Goal: Transaction & Acquisition: Purchase product/service

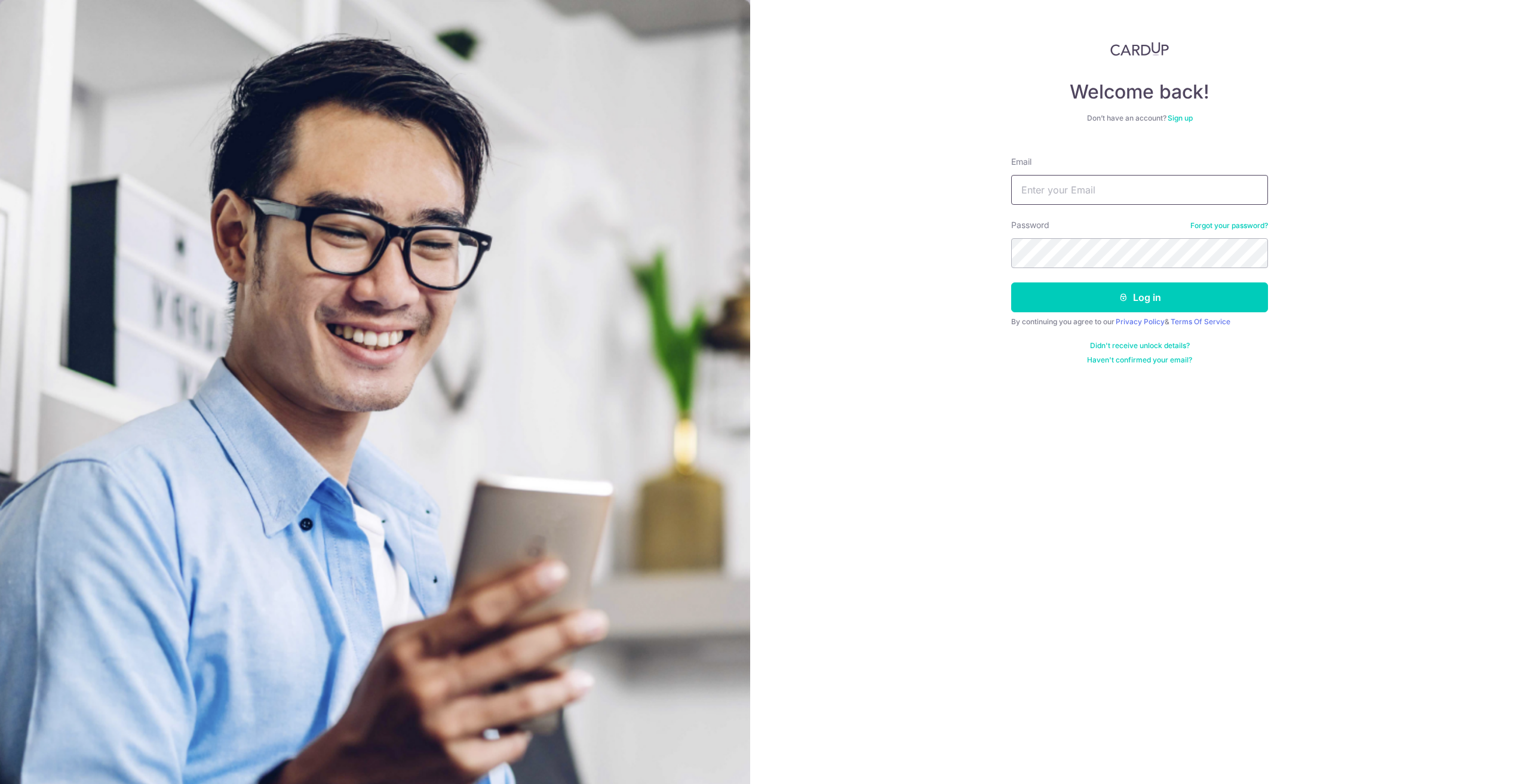
type input "Benjaminngkejie@gmail.com"
drag, startPoint x: 1430, startPoint y: 278, endPoint x: 1360, endPoint y: 283, distance: 70.2
click at [1430, 278] on div "Welcome back! Don’t have an account? Sign up Email Benjaminngkejie@gmail.com Pa…" at bounding box center [1139, 392] width 779 height 784
click at [1211, 299] on button "Log in" at bounding box center [1140, 298] width 257 height 30
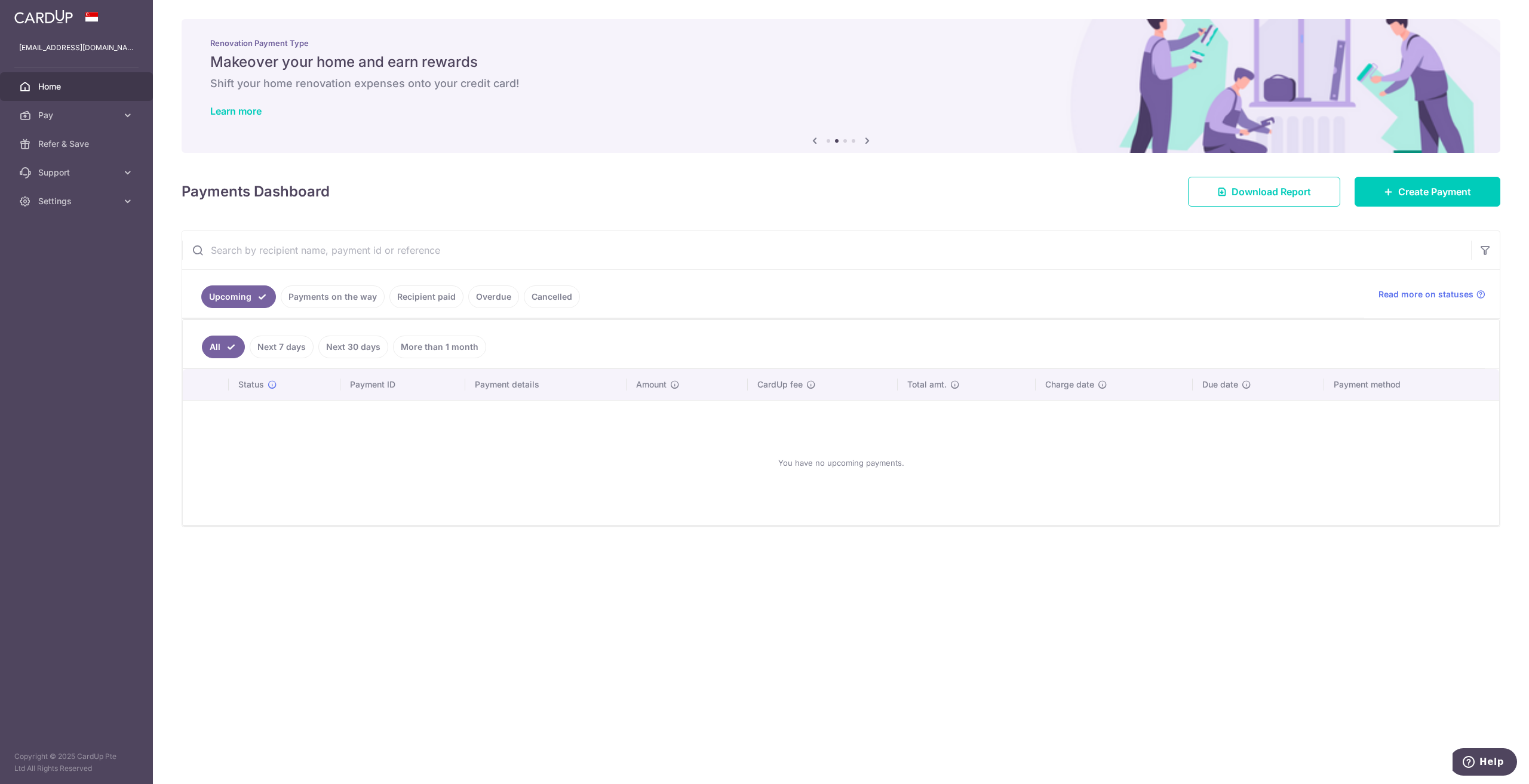
click at [768, 210] on div "× Pause Schedule Pause all future payments in this series Pause just this one p…" at bounding box center [841, 392] width 1376 height 784
click at [71, 110] on span "Pay" at bounding box center [78, 115] width 79 height 12
click at [91, 147] on span "Payments" at bounding box center [78, 143] width 79 height 12
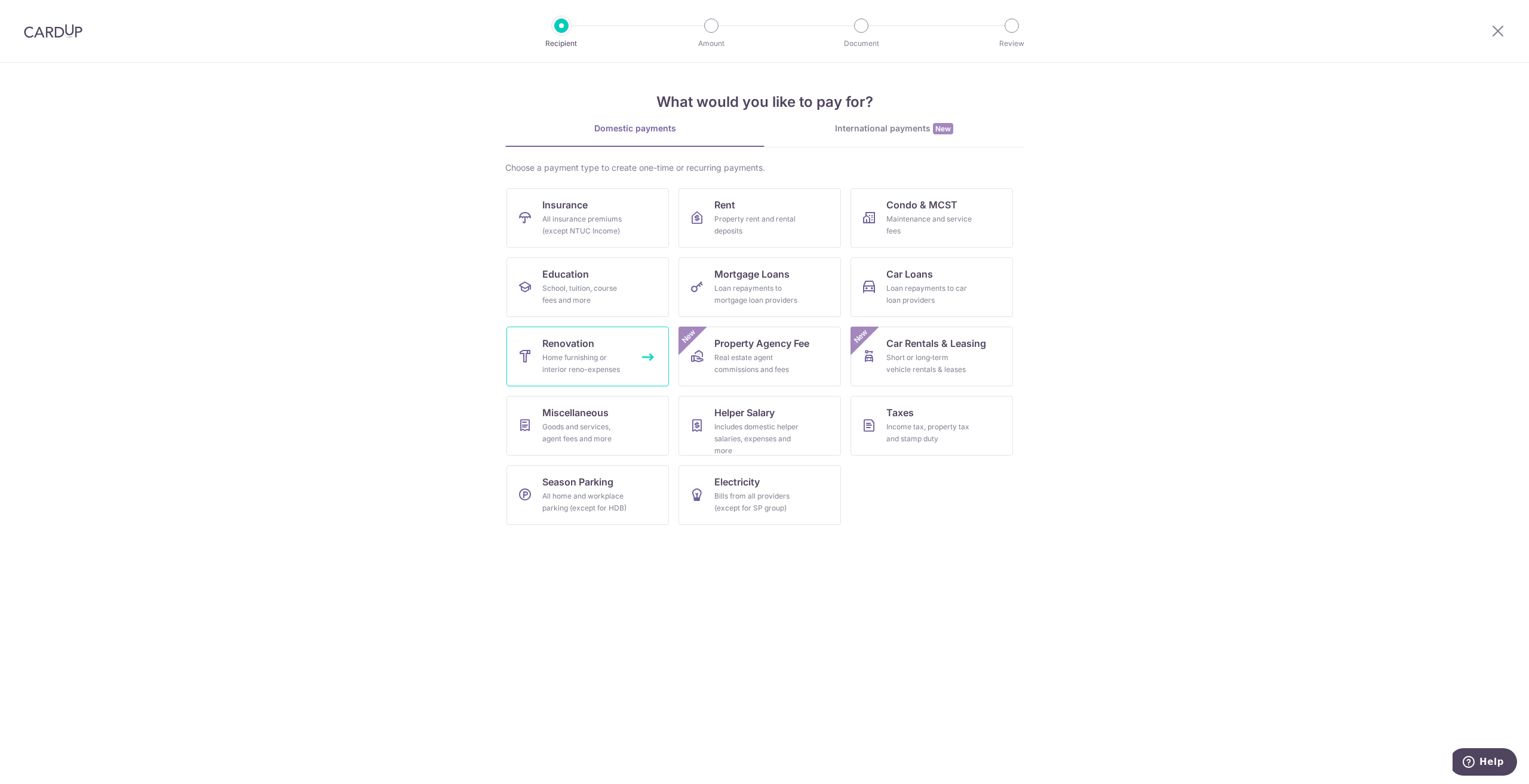
click at [589, 351] on link "Renovation Home furnishing or interior reno-expenses" at bounding box center [587, 356] width 162 height 59
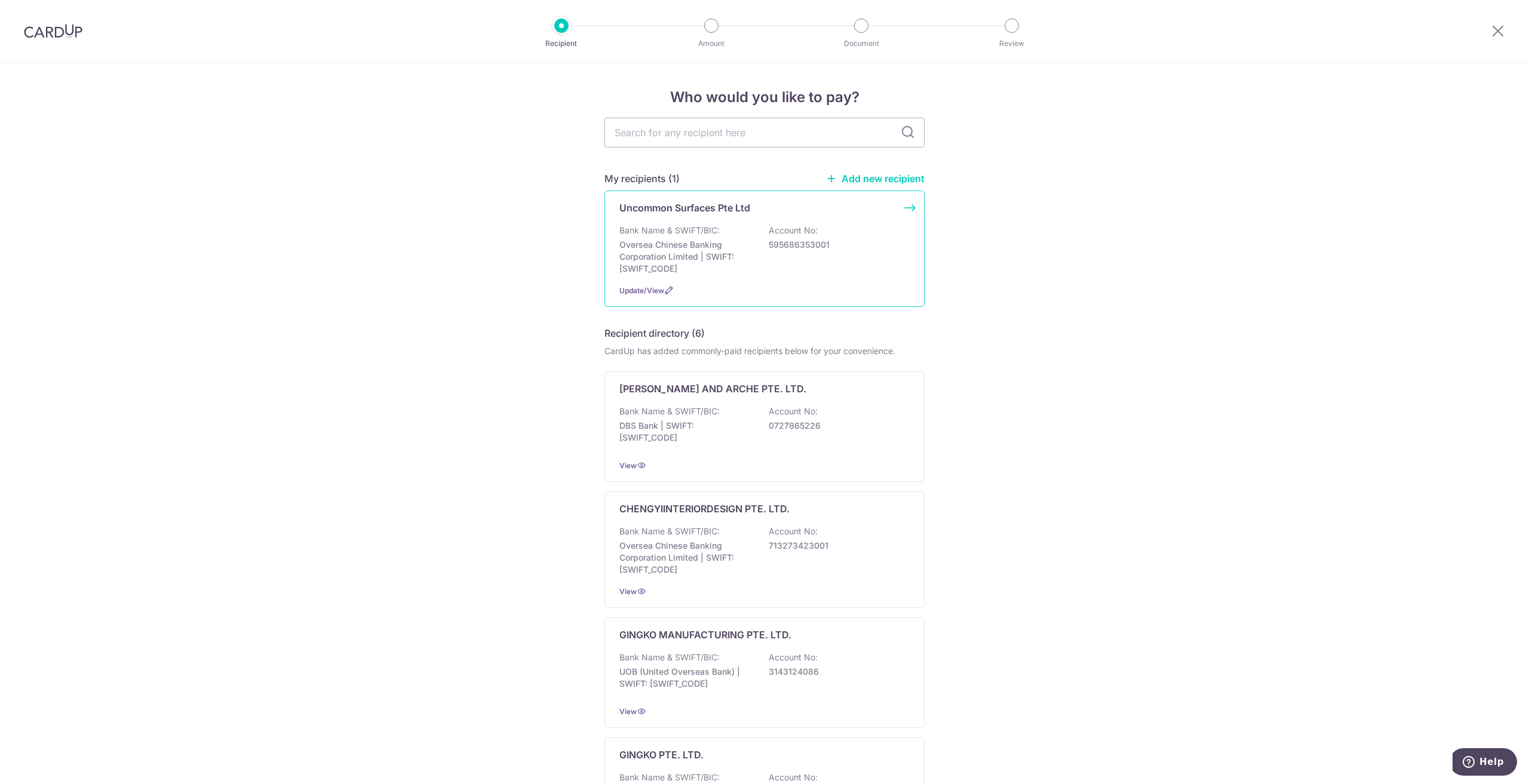
click at [722, 265] on p "Oversea Chinese Banking Corporation Limited | SWIFT: [SWIFT_CODE]" at bounding box center [686, 257] width 134 height 36
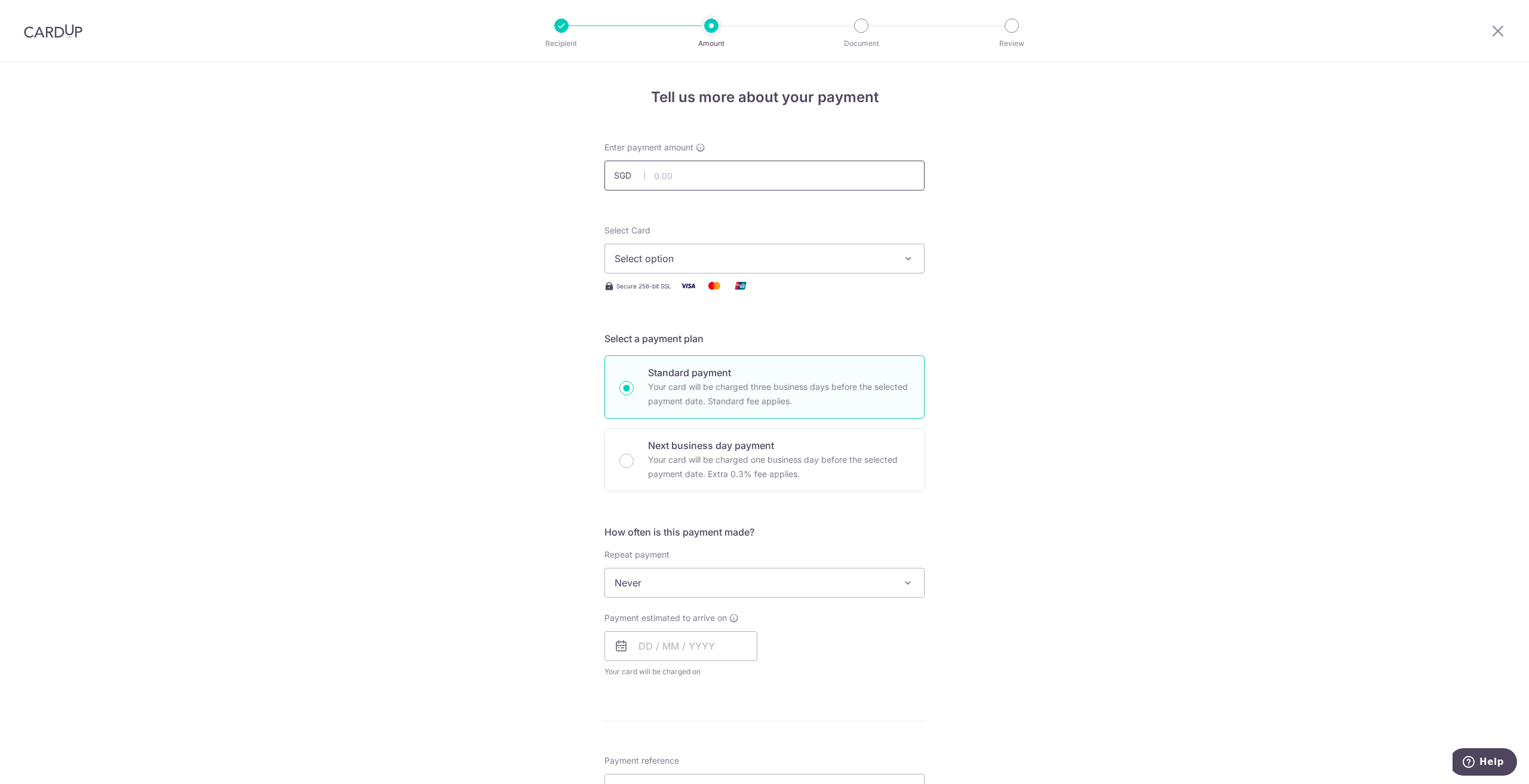
click at [684, 170] on input "text" at bounding box center [764, 176] width 320 height 30
type input "27,426.83"
click at [1084, 286] on div "Tell us more about your payment Enter payment amount SGD 27,426.83 27426.83 Sel…" at bounding box center [764, 642] width 1529 height 1160
click at [881, 259] on span "Select option" at bounding box center [753, 258] width 278 height 14
click at [839, 341] on span "**** 6653" at bounding box center [764, 344] width 300 height 14
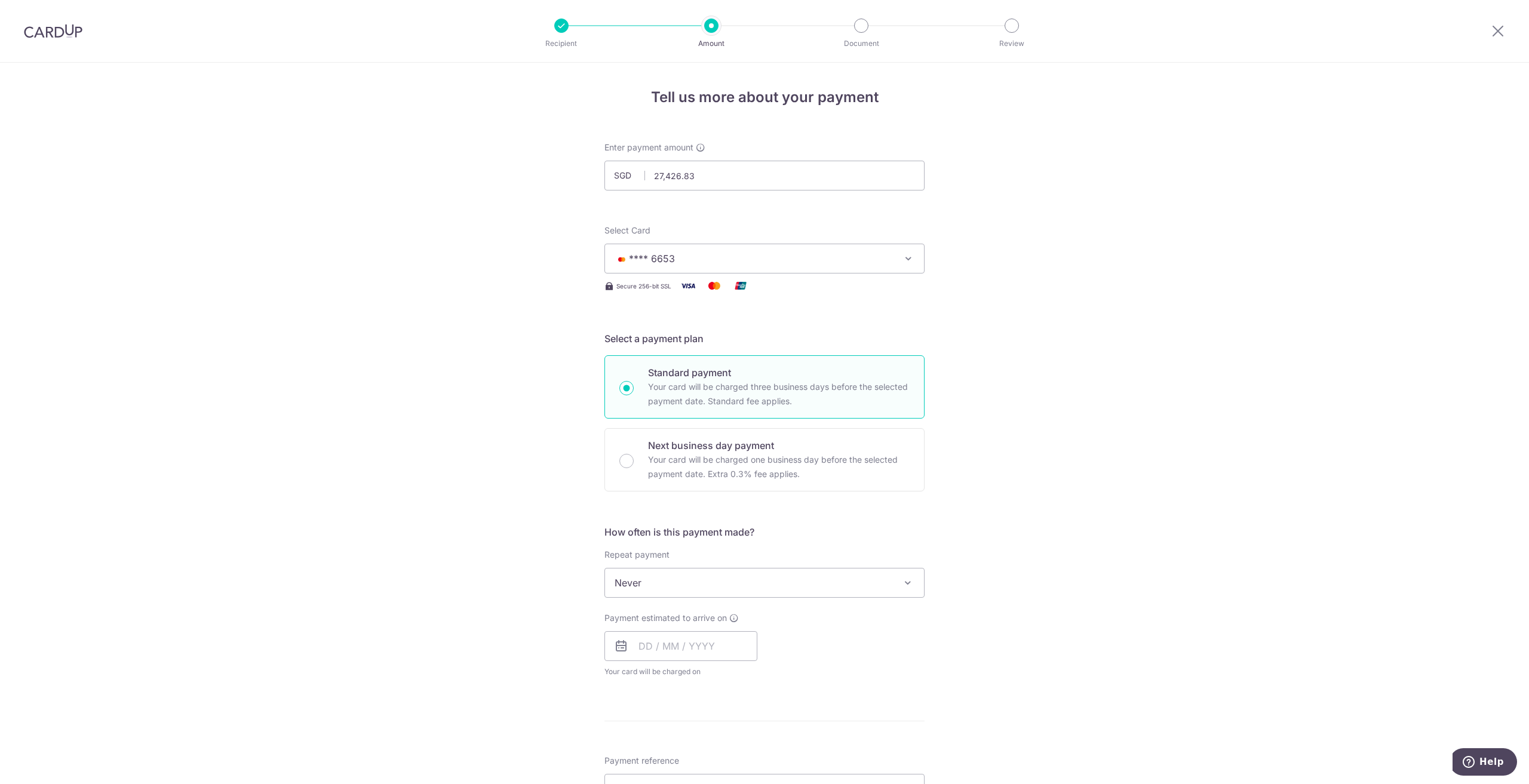
click at [1087, 381] on div "Tell us more about your payment Enter payment amount SGD 27,426.83 27426.83 Sel…" at bounding box center [764, 642] width 1529 height 1160
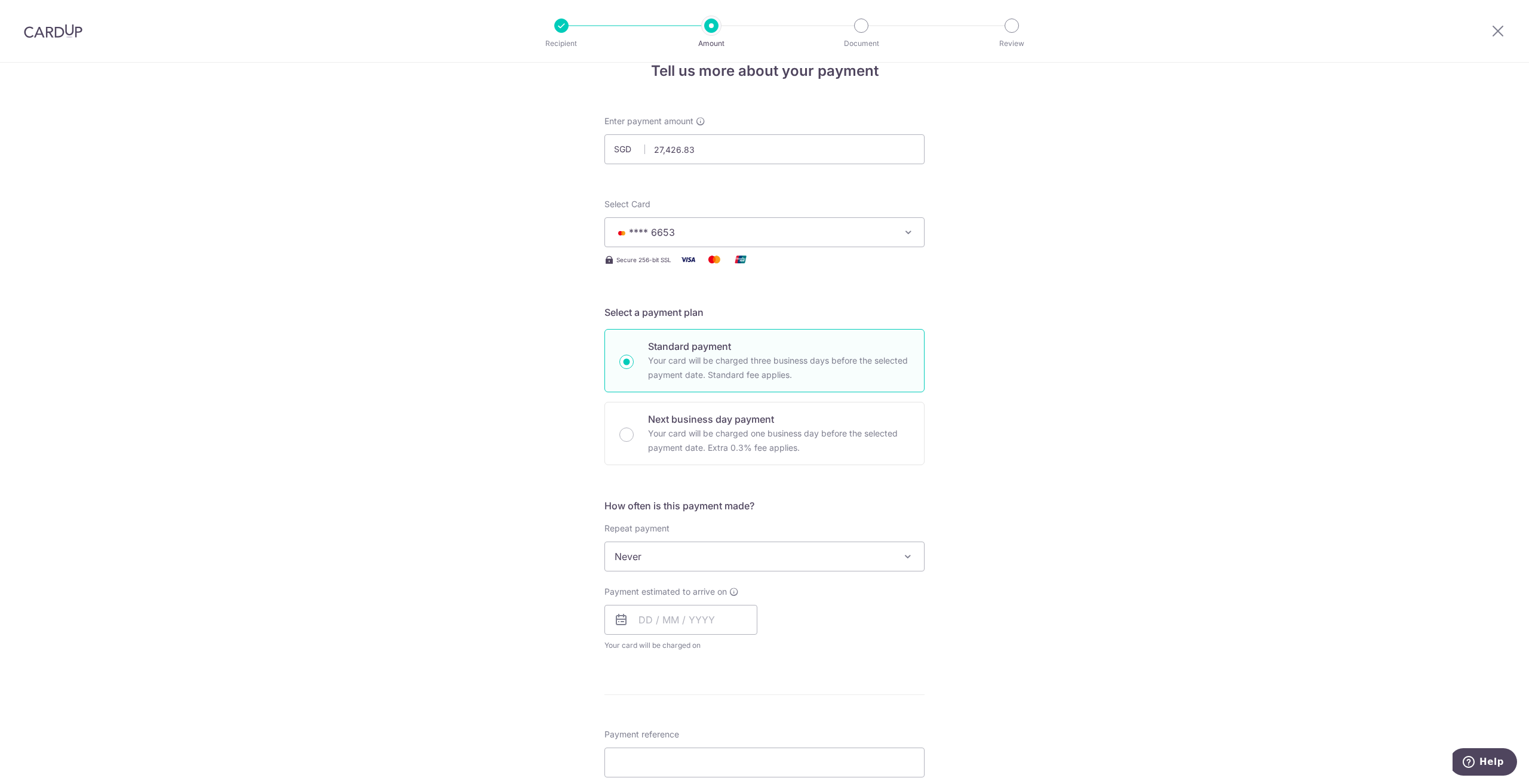
scroll to position [59, 0]
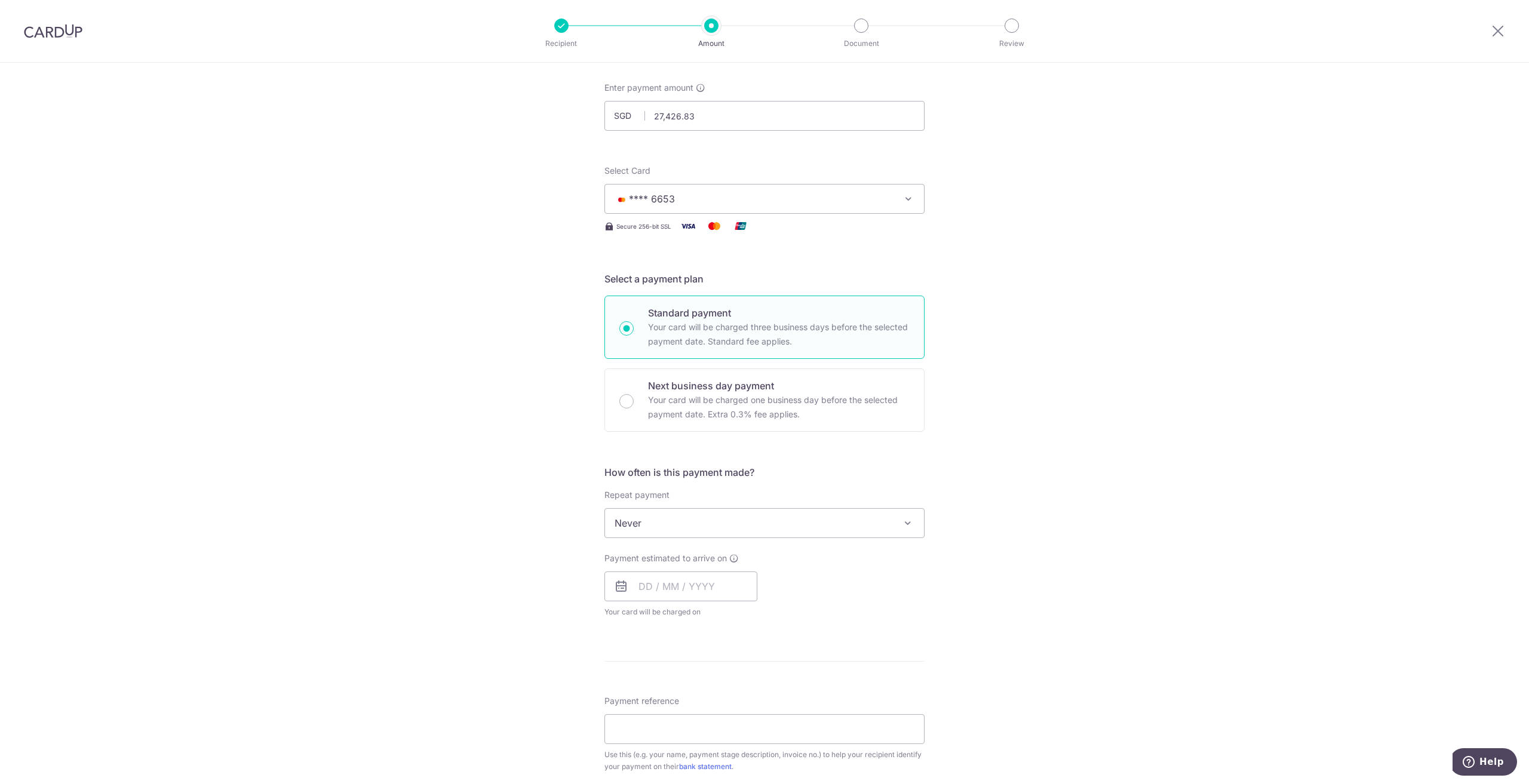
click at [894, 517] on span "Never" at bounding box center [764, 523] width 319 height 29
click at [1137, 551] on div "Tell us more about your payment Enter payment amount SGD 27,426.83 27426.83 Sel…" at bounding box center [764, 583] width 1529 height 1160
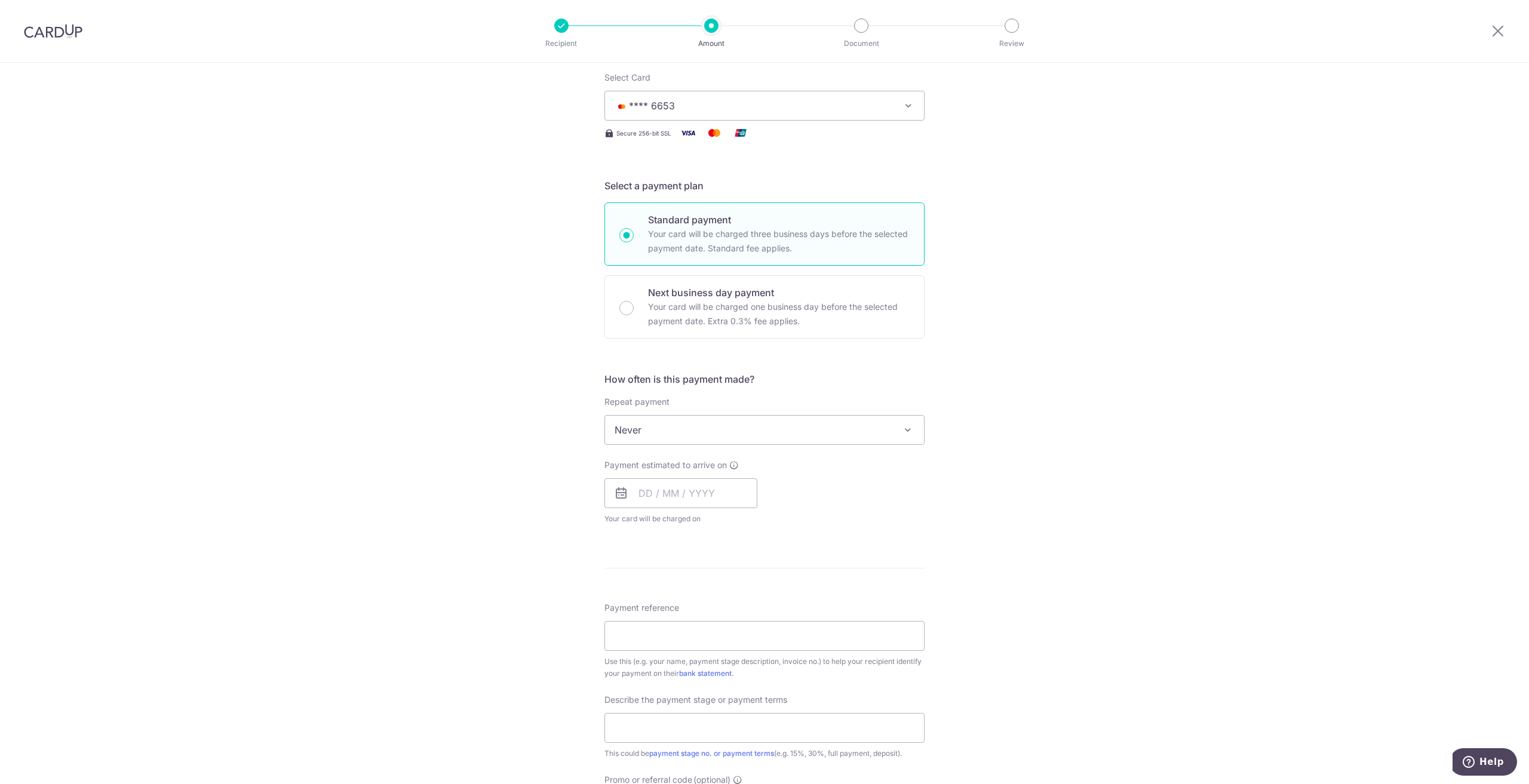
scroll to position [179, 0]
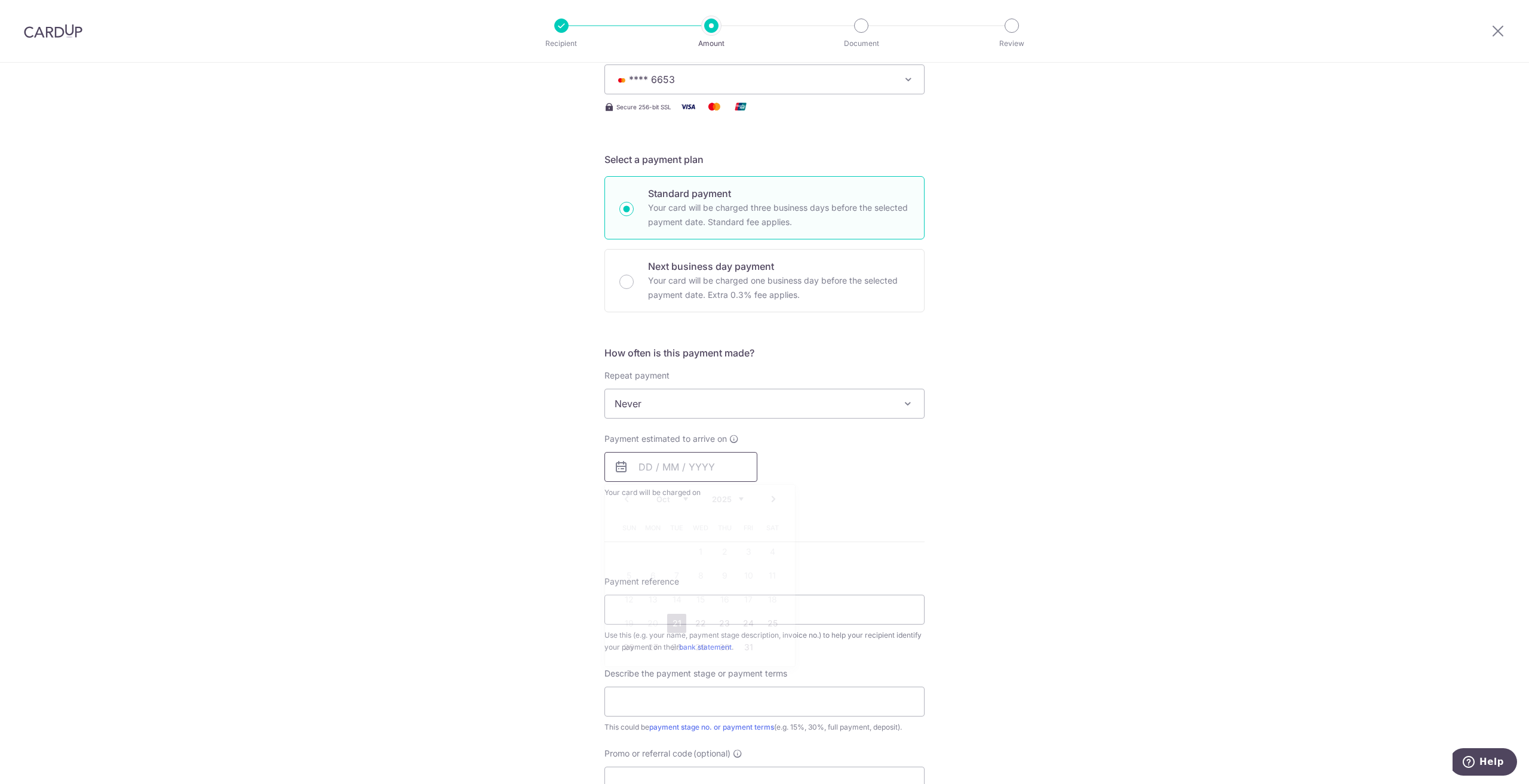
click at [708, 462] on input "text" at bounding box center [681, 467] width 153 height 30
click at [739, 626] on link "24" at bounding box center [749, 623] width 19 height 19
type input "[DATE]"
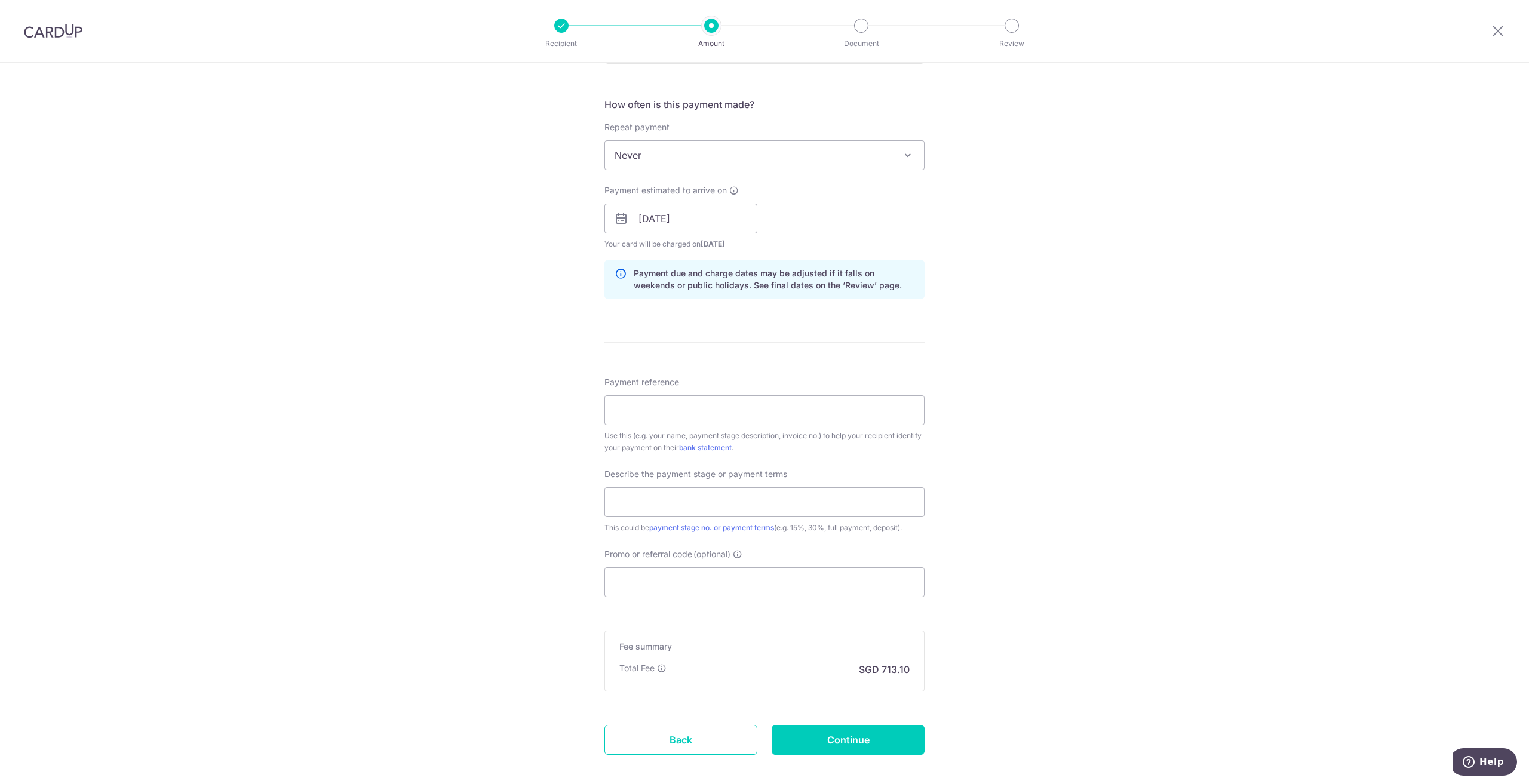
scroll to position [478, 0]
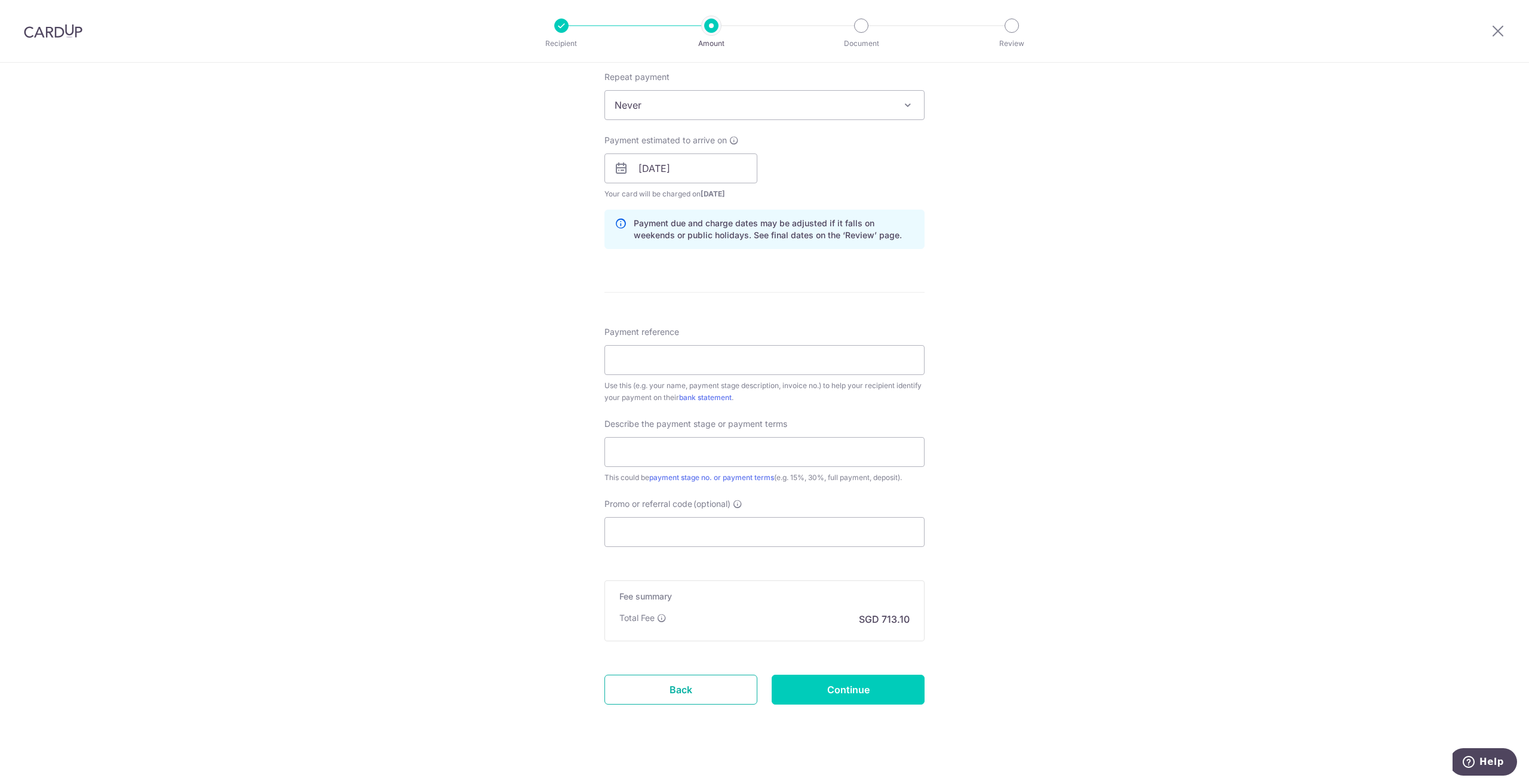
drag, startPoint x: 719, startPoint y: 686, endPoint x: 814, endPoint y: 70, distance: 623.3
click at [719, 683] on link "Back" at bounding box center [681, 690] width 153 height 30
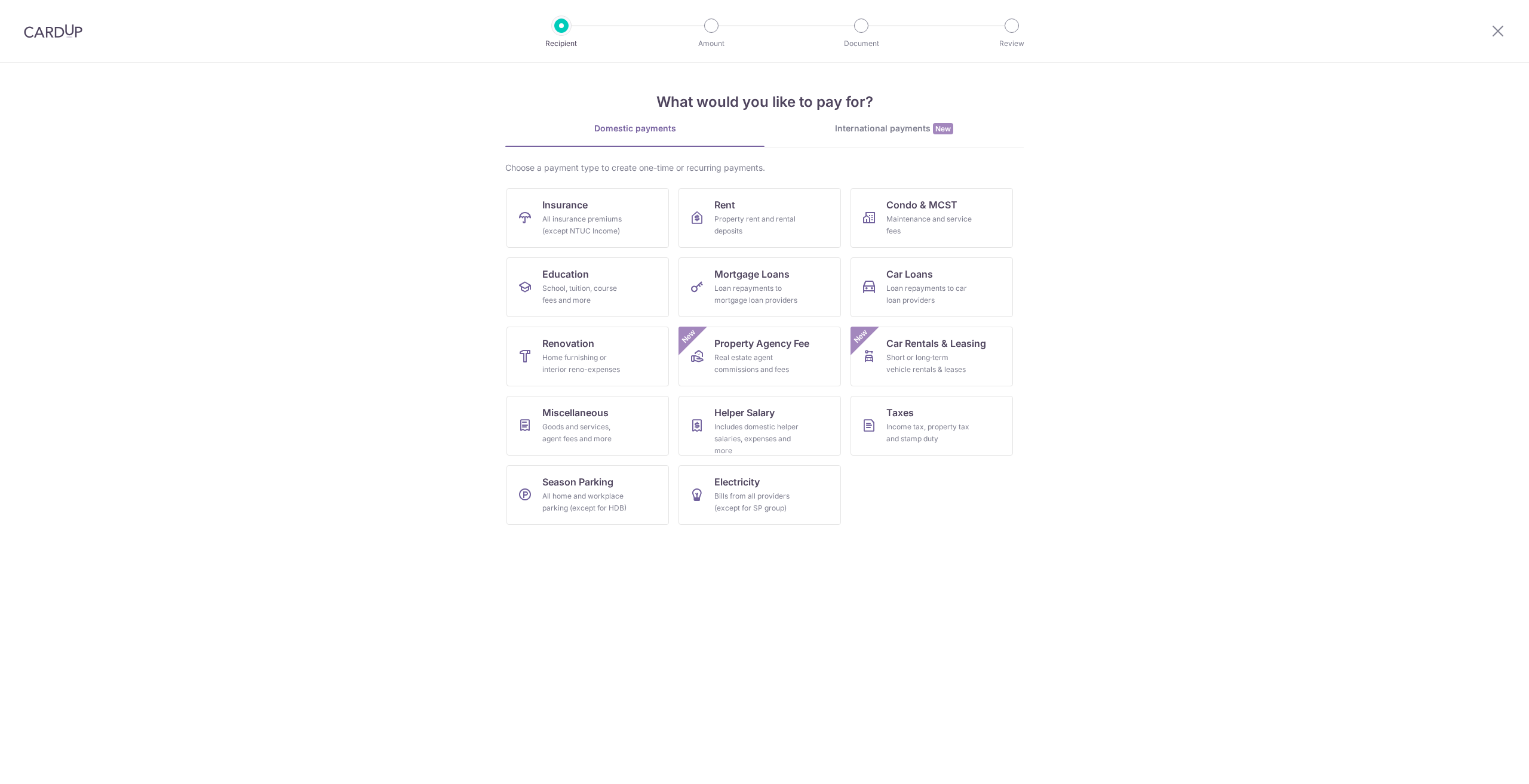
click at [51, 29] on img at bounding box center [53, 31] width 59 height 14
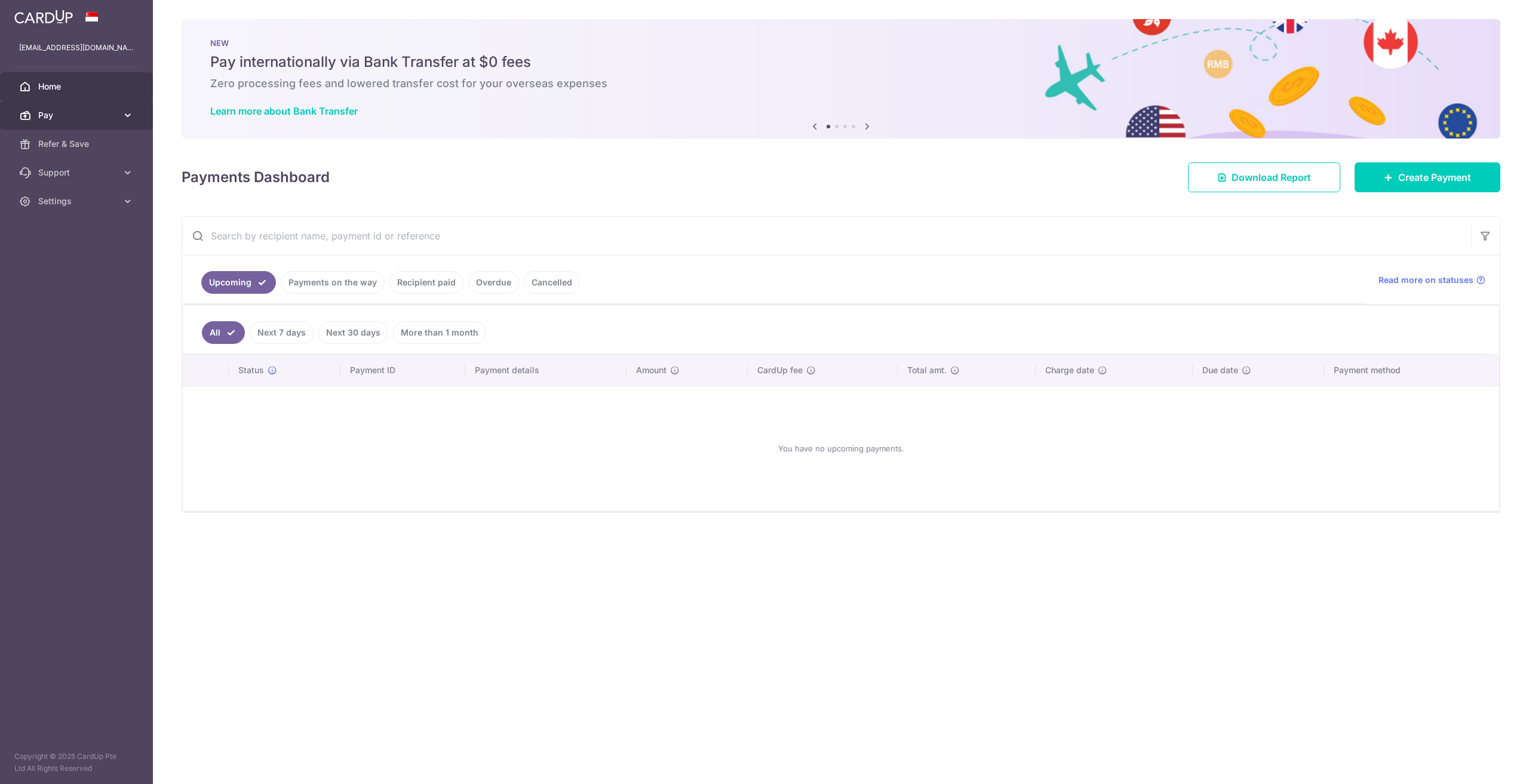
click at [113, 123] on link "Pay" at bounding box center [76, 115] width 153 height 29
click at [430, 283] on link "Recipient paid" at bounding box center [426, 282] width 74 height 23
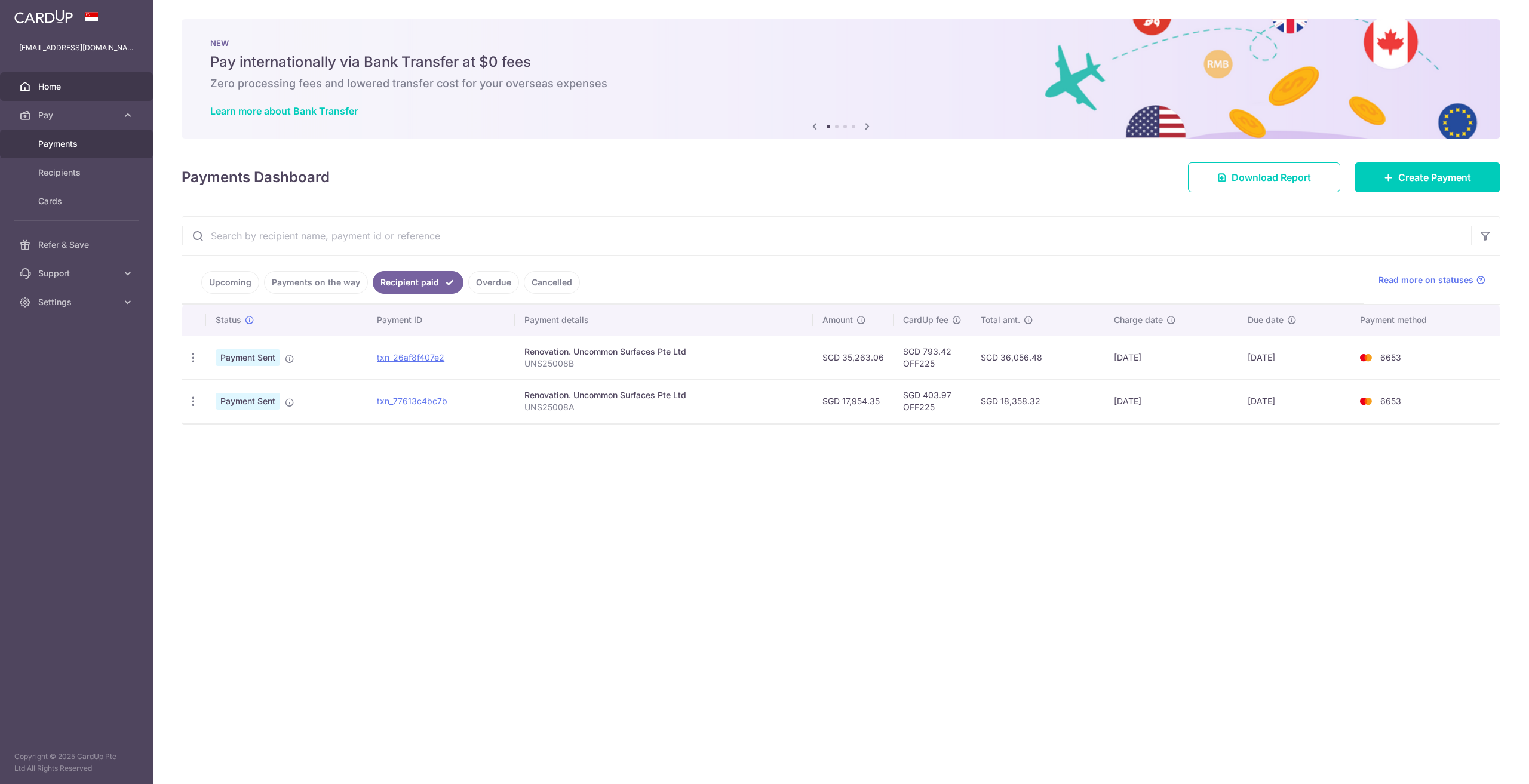
click at [89, 138] on span "Payments" at bounding box center [78, 143] width 79 height 12
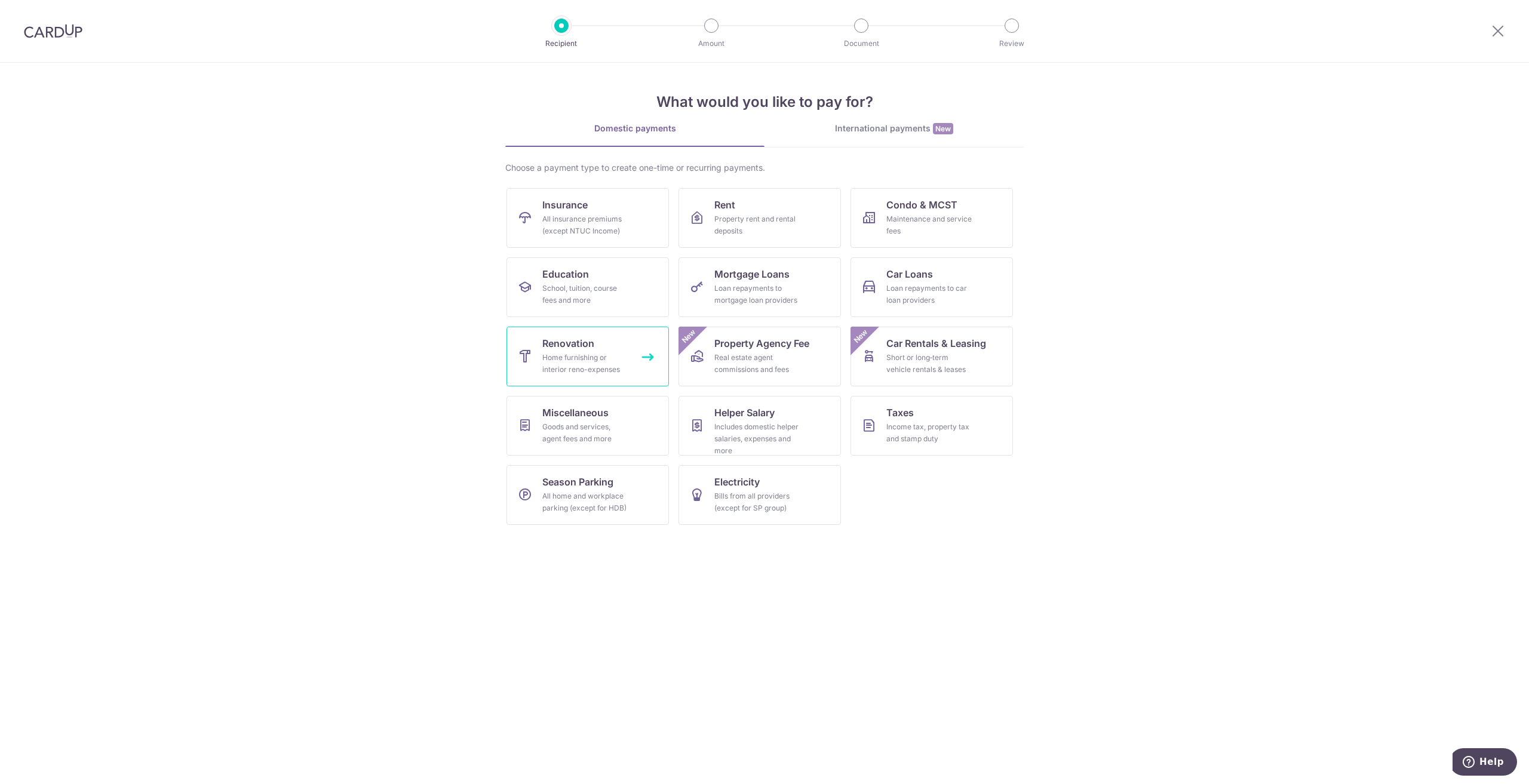
click at [593, 355] on div "Home furnishing or interior reno-expenses" at bounding box center [585, 363] width 86 height 24
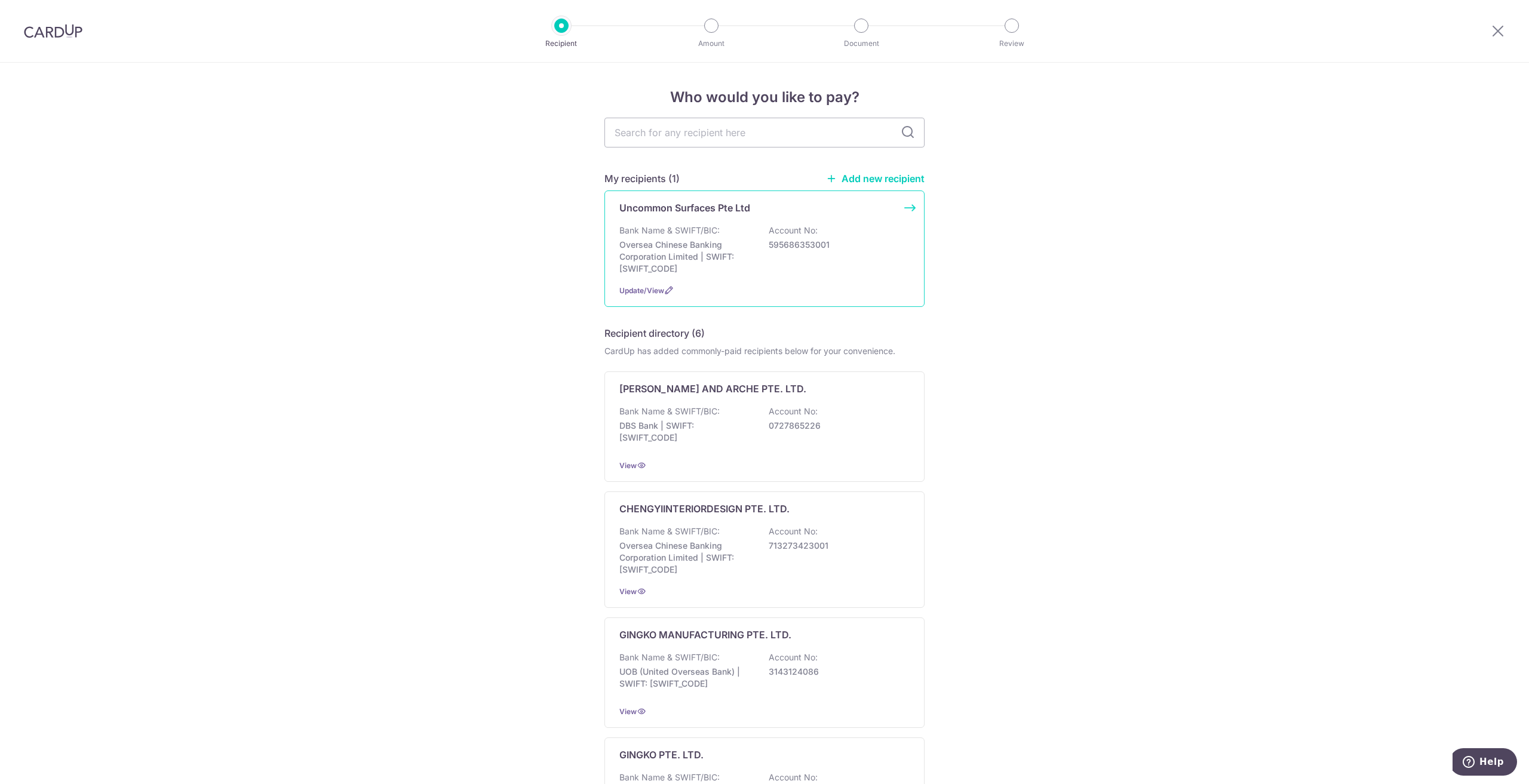
click at [776, 256] on div "Bank Name & SWIFT/BIC: Oversea Chinese Banking Corporation Limited | SWIFT: [SW…" at bounding box center [764, 249] width 290 height 50
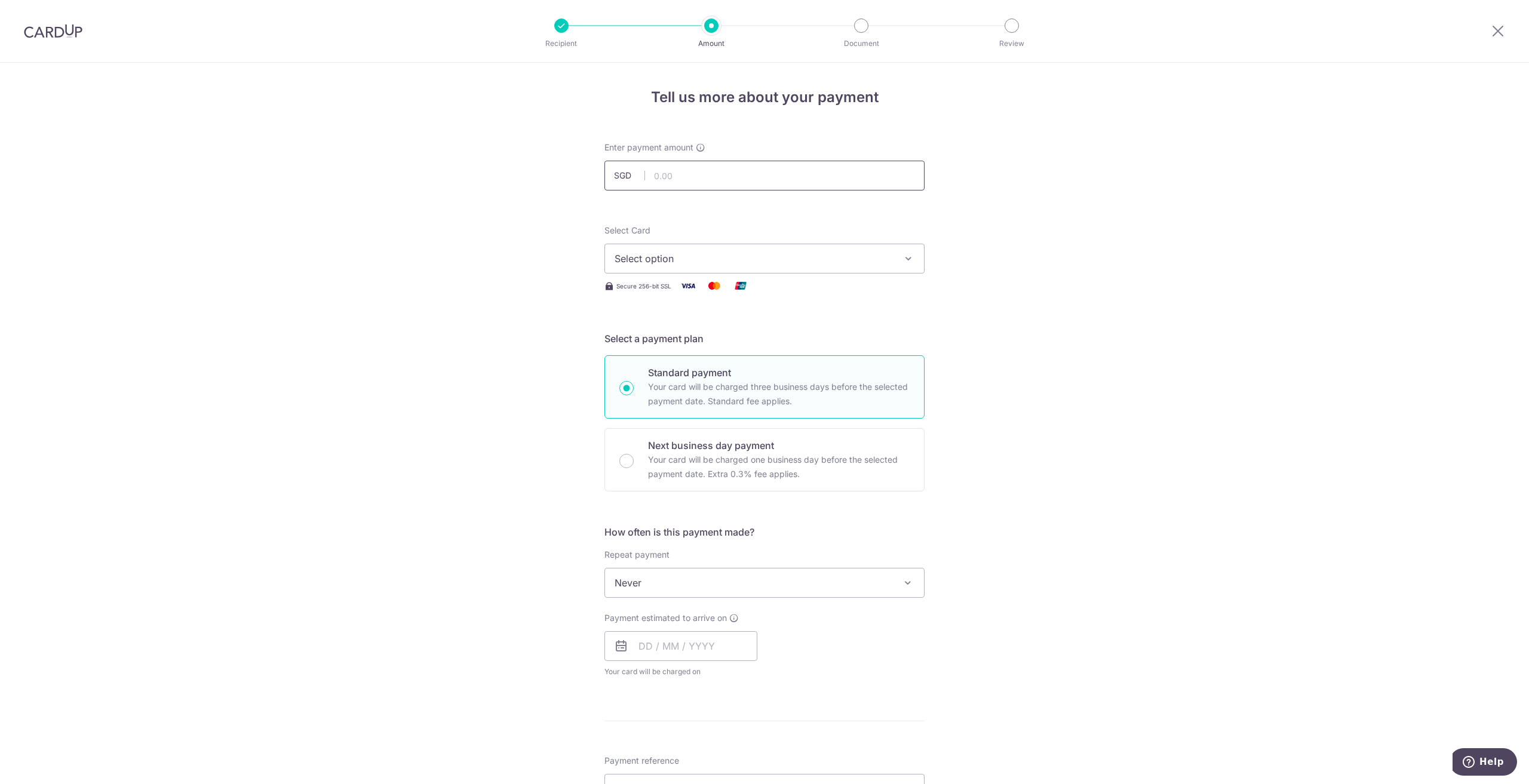
click at [668, 176] on input "text" at bounding box center [764, 176] width 320 height 30
type input "27,426.83"
click at [1018, 291] on div "Tell us more about your payment Enter payment amount SGD 27,426.83 27426.83 Sel…" at bounding box center [764, 642] width 1529 height 1160
click at [854, 250] on button "Select option" at bounding box center [764, 259] width 320 height 30
click at [810, 353] on link "**** 6653" at bounding box center [764, 344] width 319 height 29
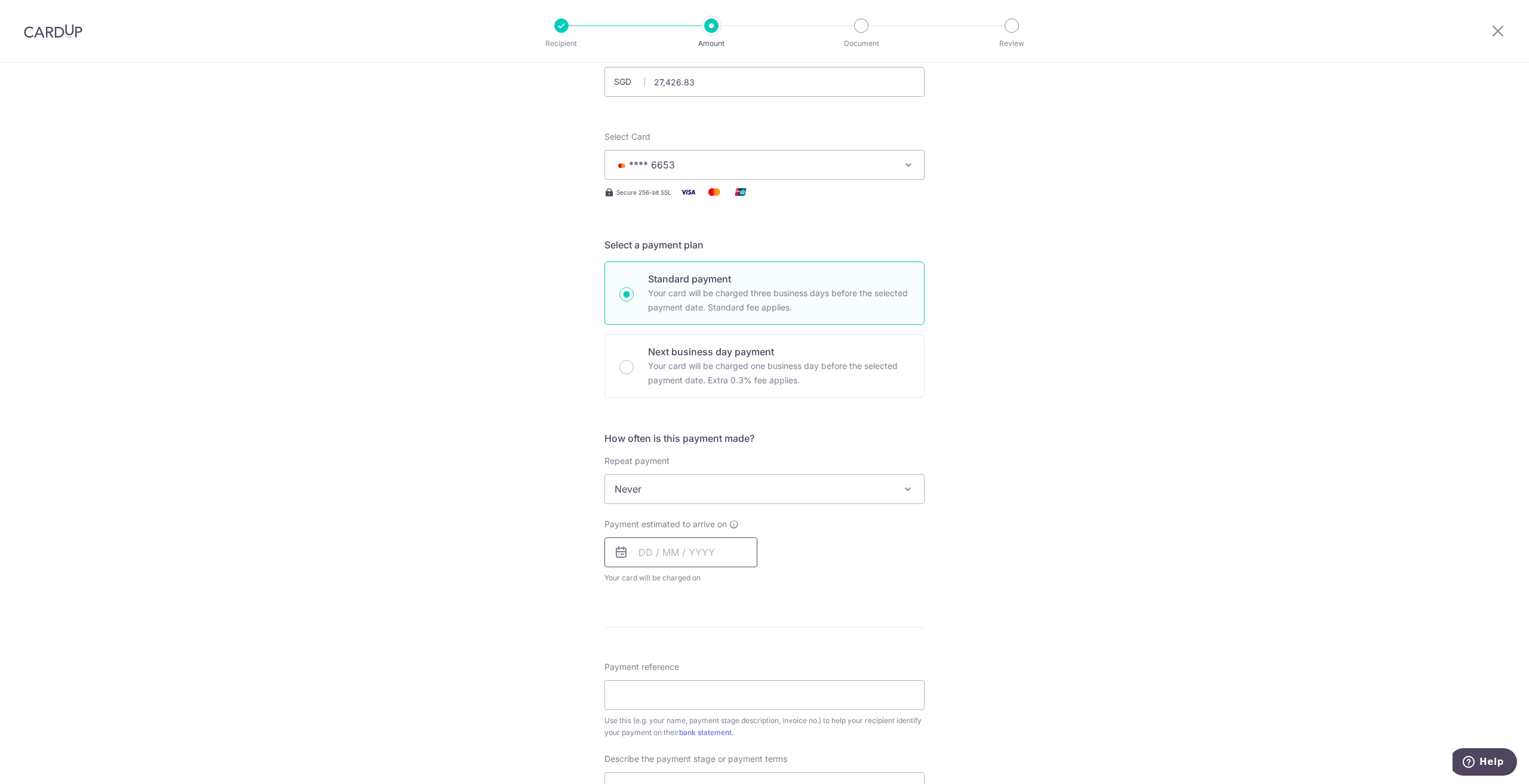
scroll to position [120, 0]
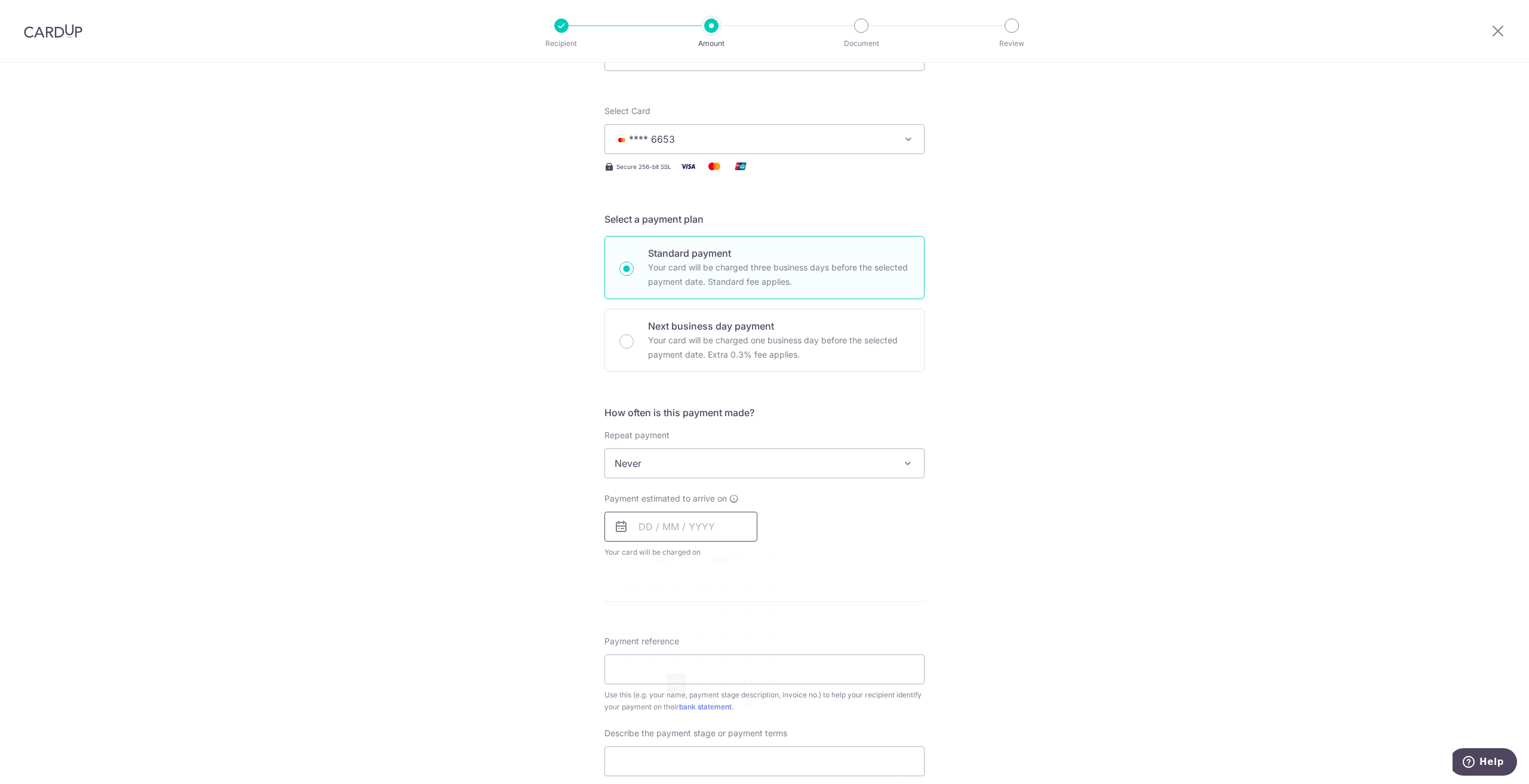
click at [673, 536] on input "text" at bounding box center [681, 527] width 153 height 30
click at [739, 688] on link "24" at bounding box center [749, 683] width 19 height 19
type input "[DATE]"
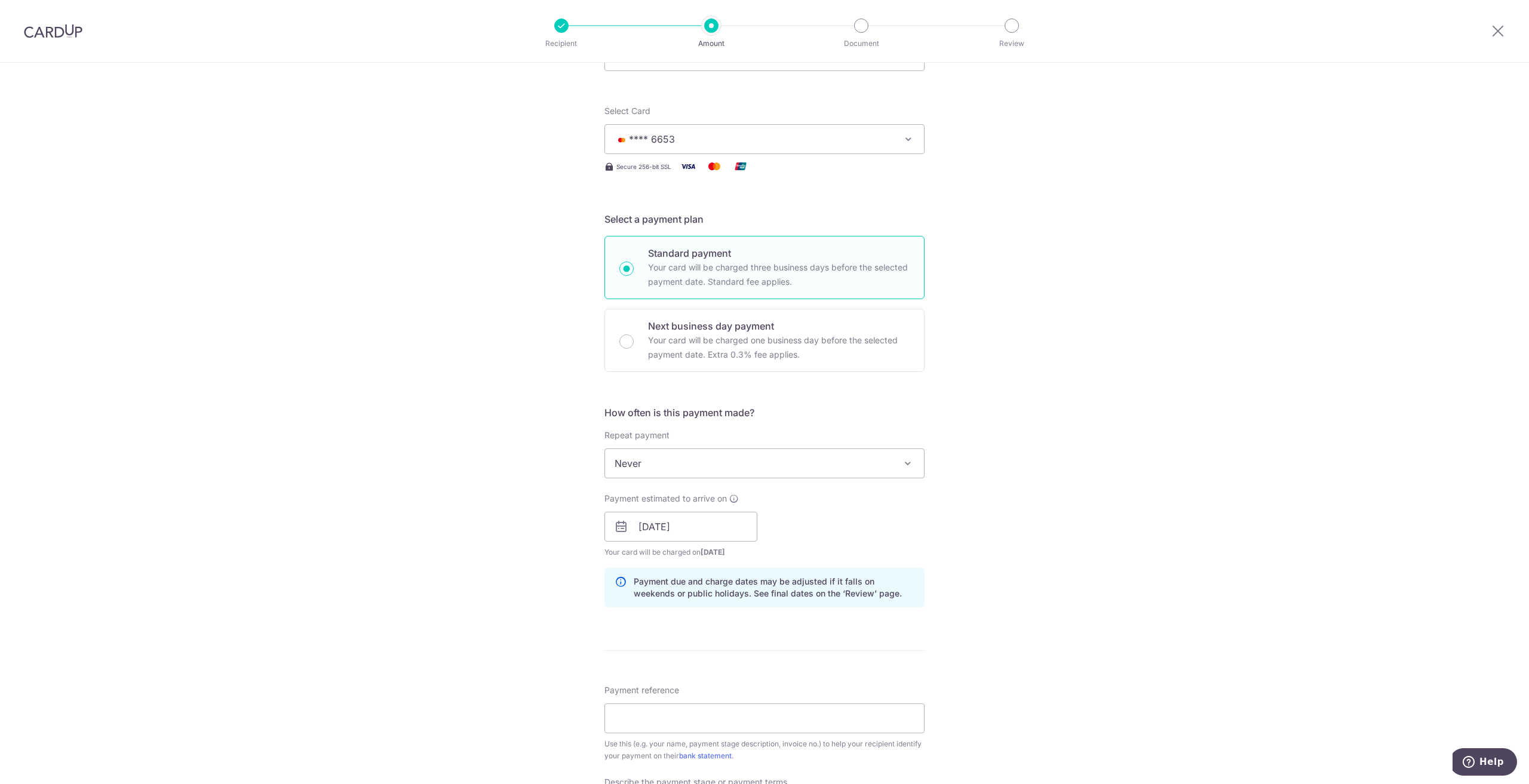
click at [1058, 536] on div "Tell us more about your payment Enter payment amount SGD 27,426.83 27426.83 Sel…" at bounding box center [764, 547] width 1529 height 1209
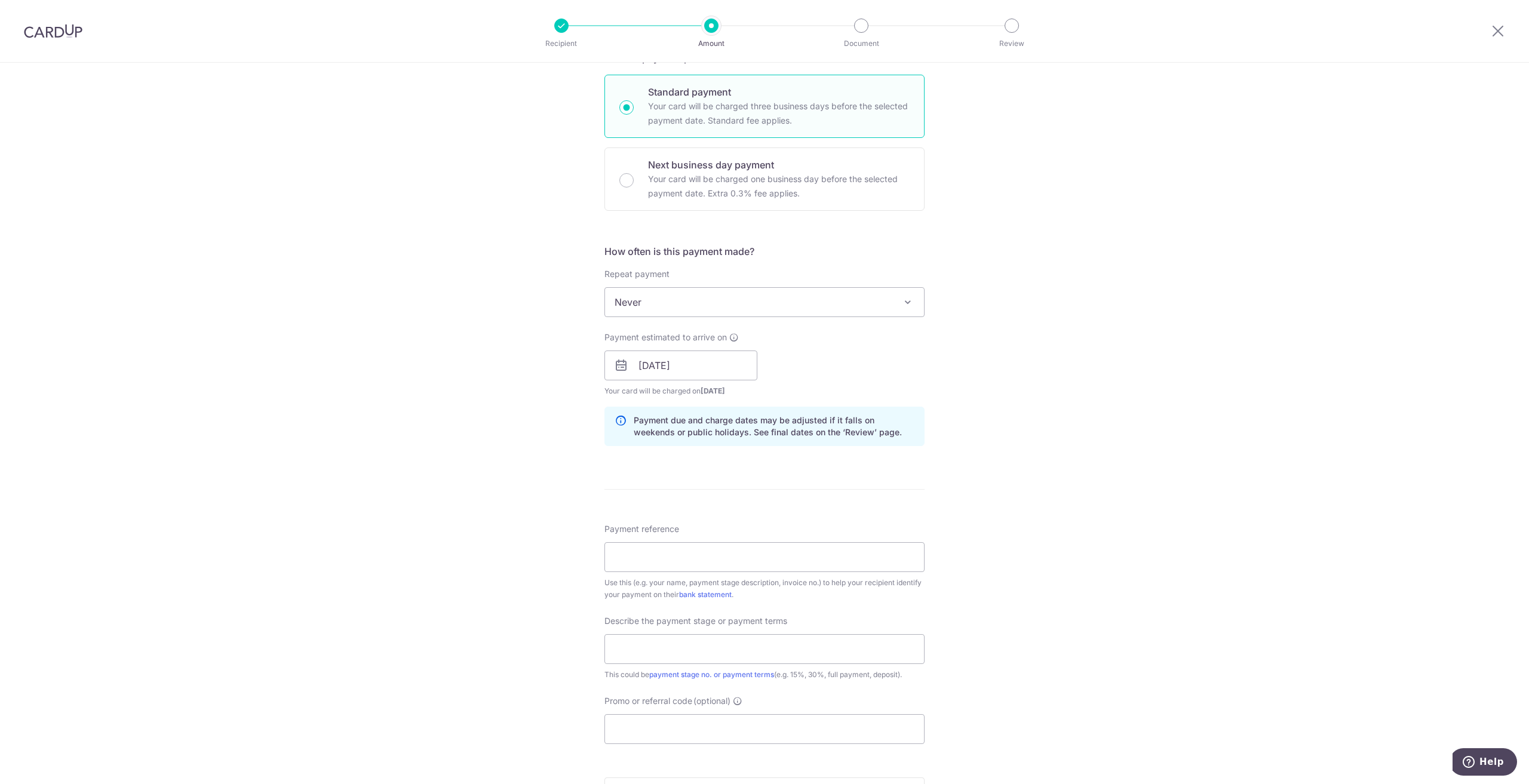
scroll to position [358, 0]
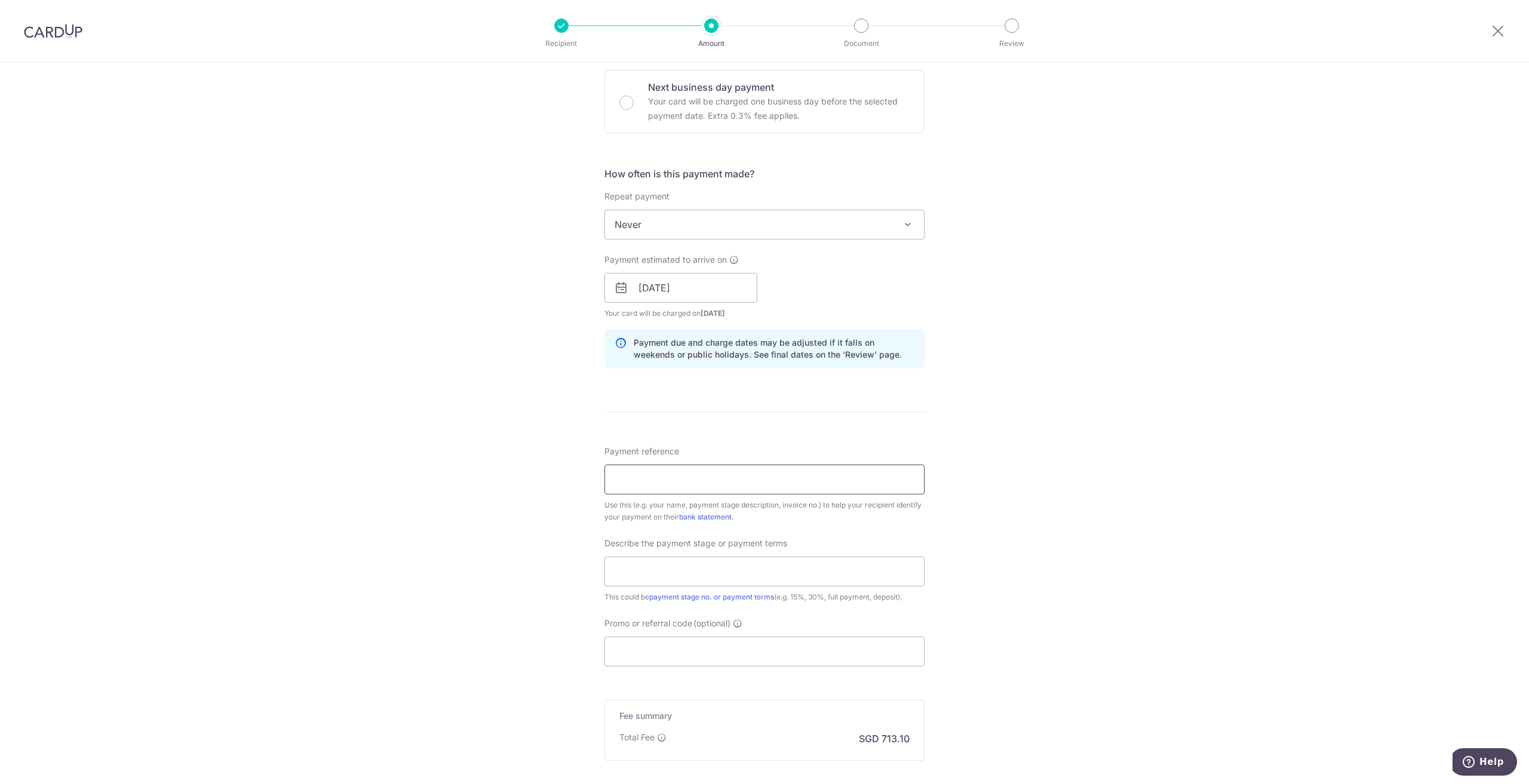
click at [764, 478] on input "Payment reference" at bounding box center [764, 480] width 320 height 30
paste input "Invoice UNS25008C"
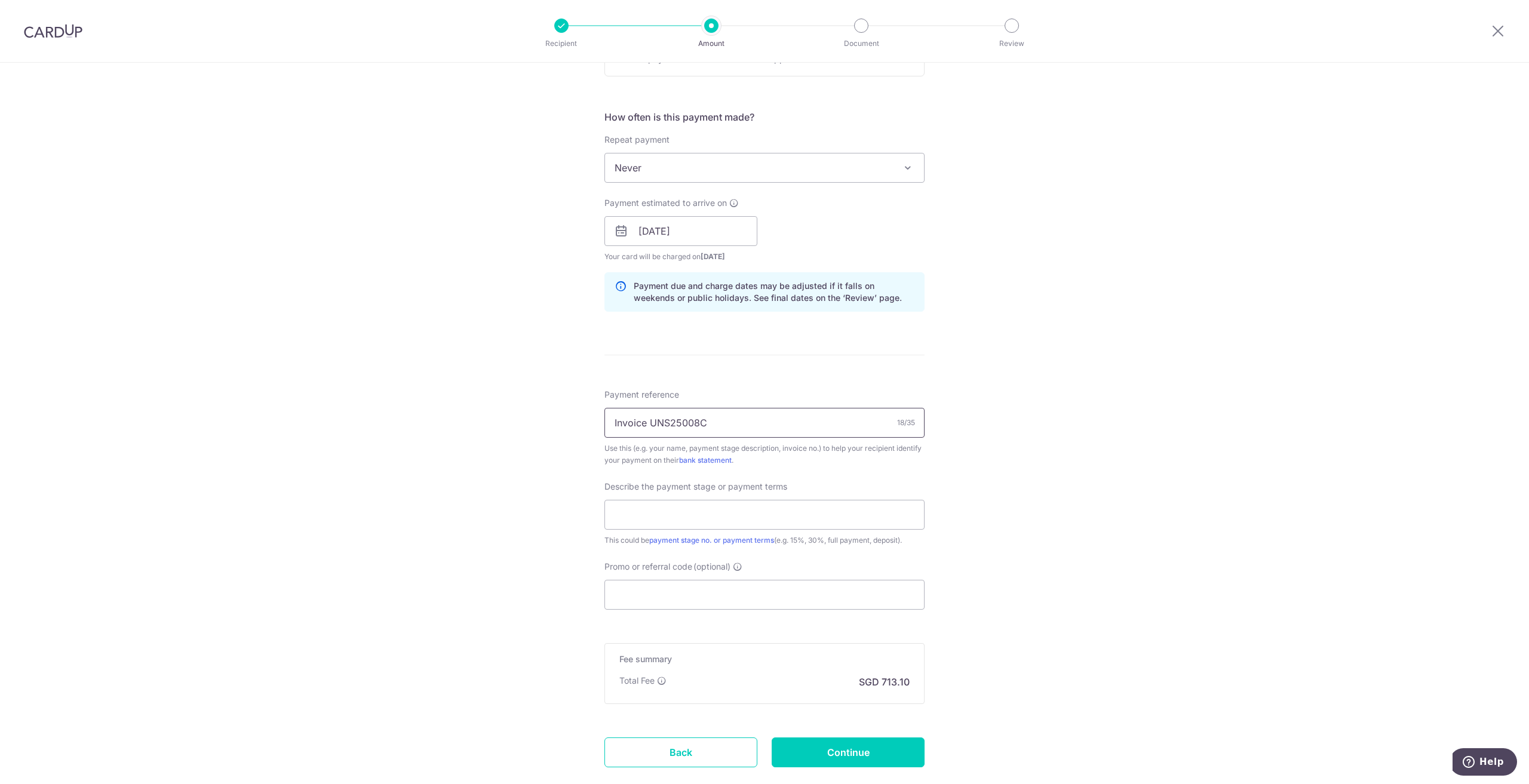
scroll to position [418, 0]
type input "Invoice UNS25008C"
click at [807, 505] on input "text" at bounding box center [764, 512] width 320 height 30
type input "#"
type input "3rd payment"
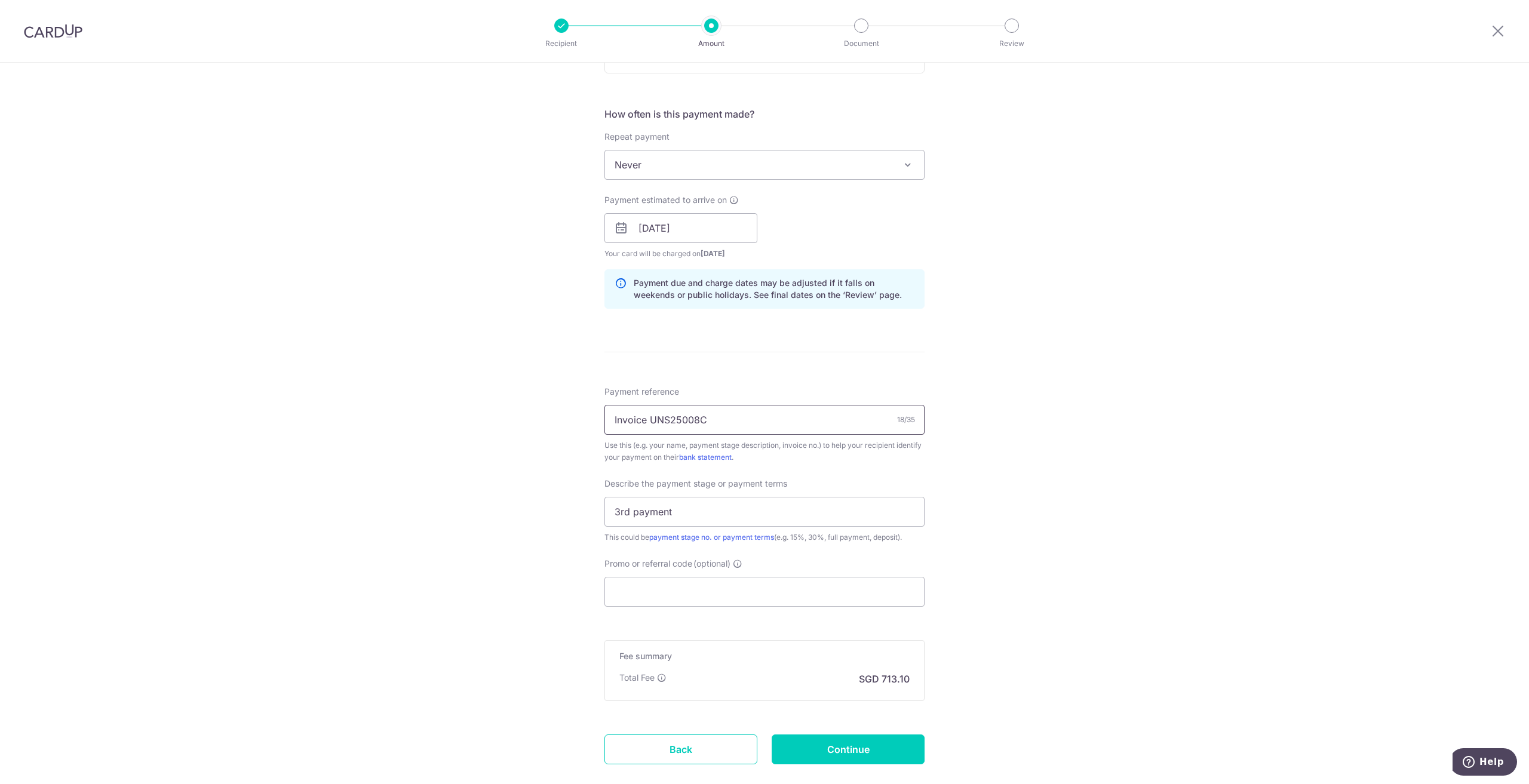
click at [776, 424] on input "Invoice UNS25008C" at bounding box center [764, 420] width 320 height 30
click at [798, 421] on input "UNS25008C benjamin ng ke ji" at bounding box center [764, 420] width 320 height 30
click at [669, 419] on input "UNS25008C benjamin ng ke jie" at bounding box center [764, 420] width 320 height 30
type input "UNS25008C - benjamin ng ke jie"
click at [1087, 498] on div "Tell us more about your payment Enter payment amount SGD 27,426.83 27426.83 Sel…" at bounding box center [764, 249] width 1529 height 1209
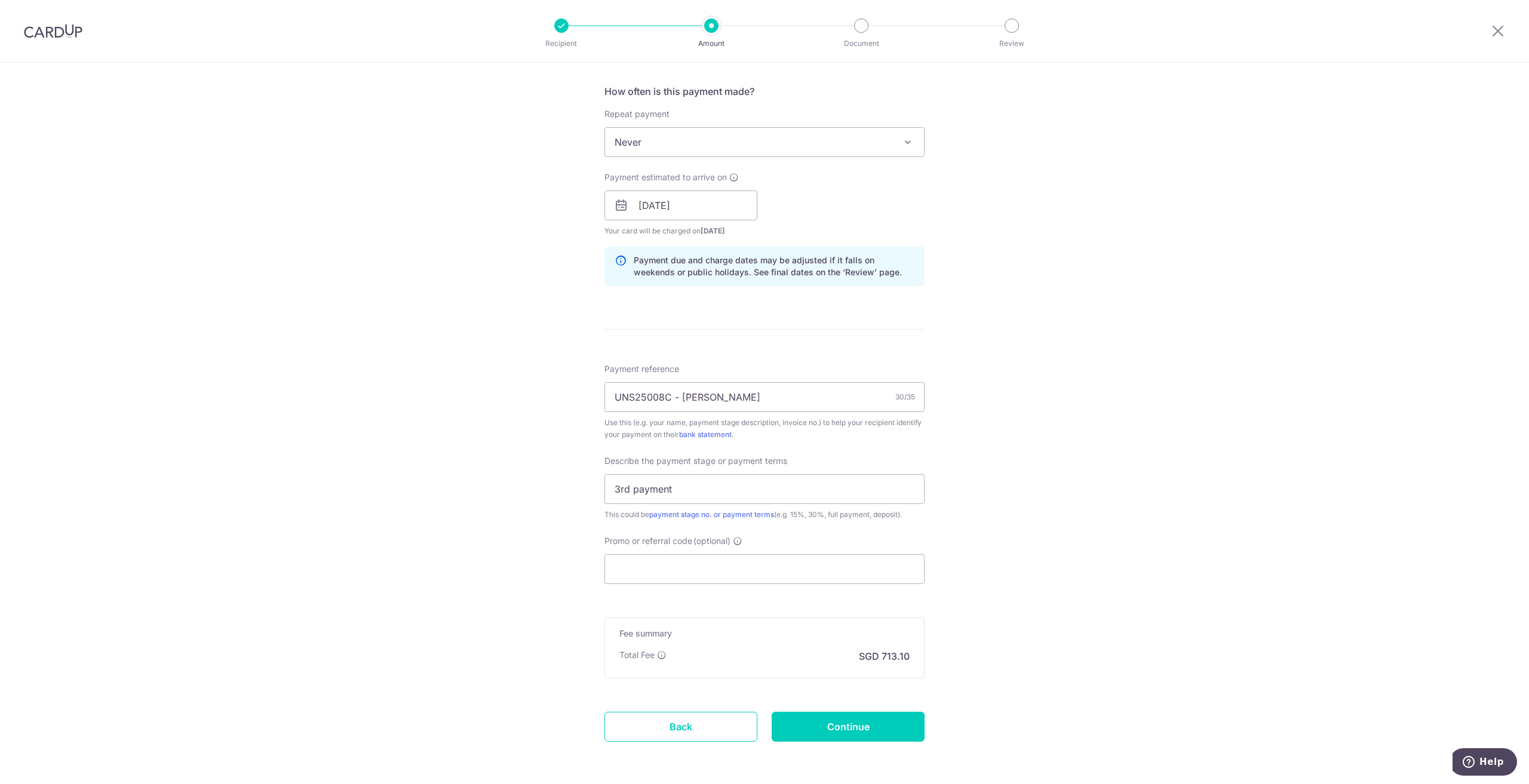
scroll to position [488, 0]
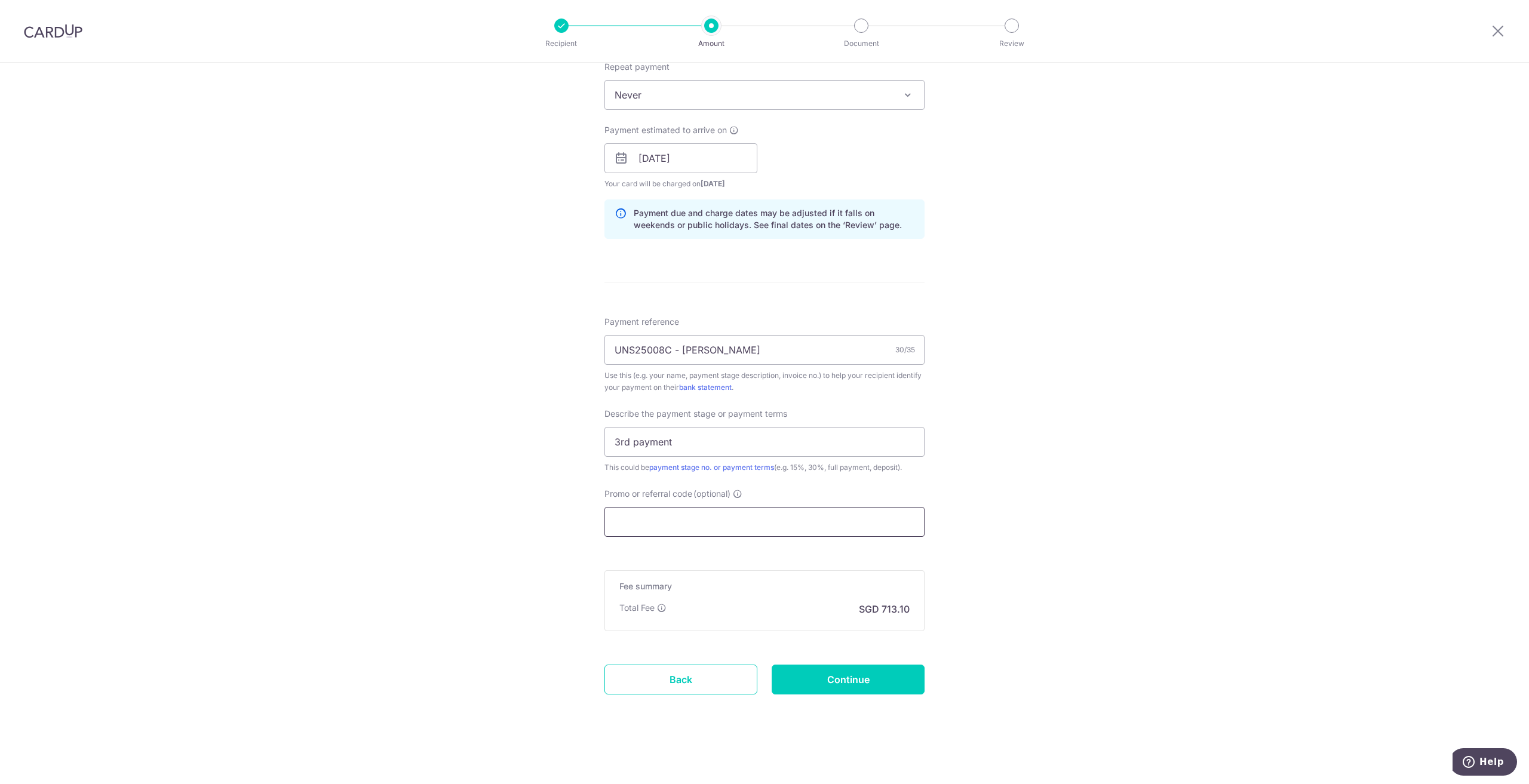
click at [778, 526] on input "Promo or referral code (optional)" at bounding box center [764, 522] width 320 height 30
click at [736, 531] on input "Promo or referral code (optional) Enter either a promo code or a referral code …" at bounding box center [764, 522] width 320 height 30
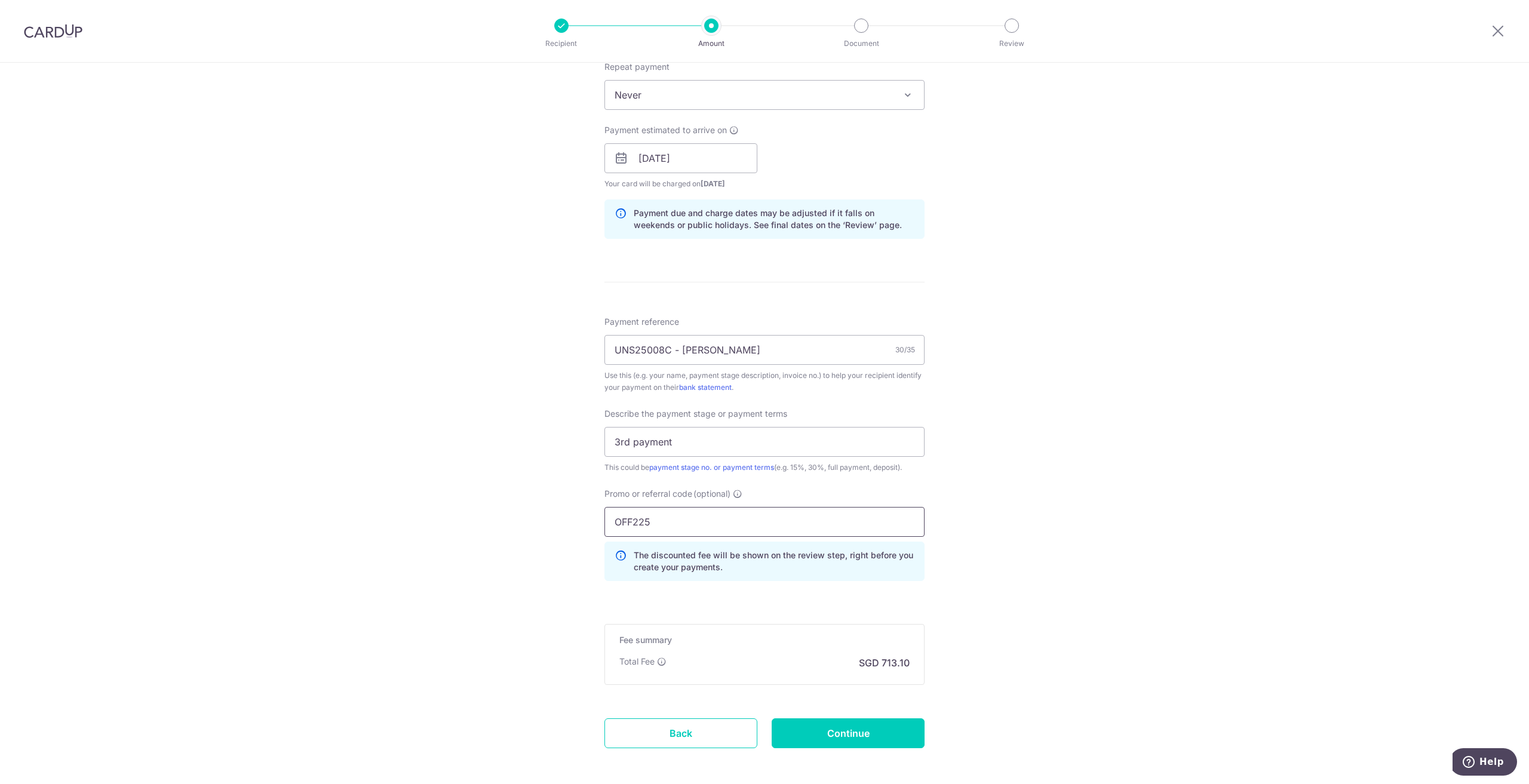
type input "OFF225"
click at [1068, 547] on div "Tell us more about your payment Enter payment amount SGD 27,426.83 27426.83 Sel…" at bounding box center [764, 206] width 1529 height 1263
click at [874, 729] on input "Continue" at bounding box center [848, 733] width 153 height 30
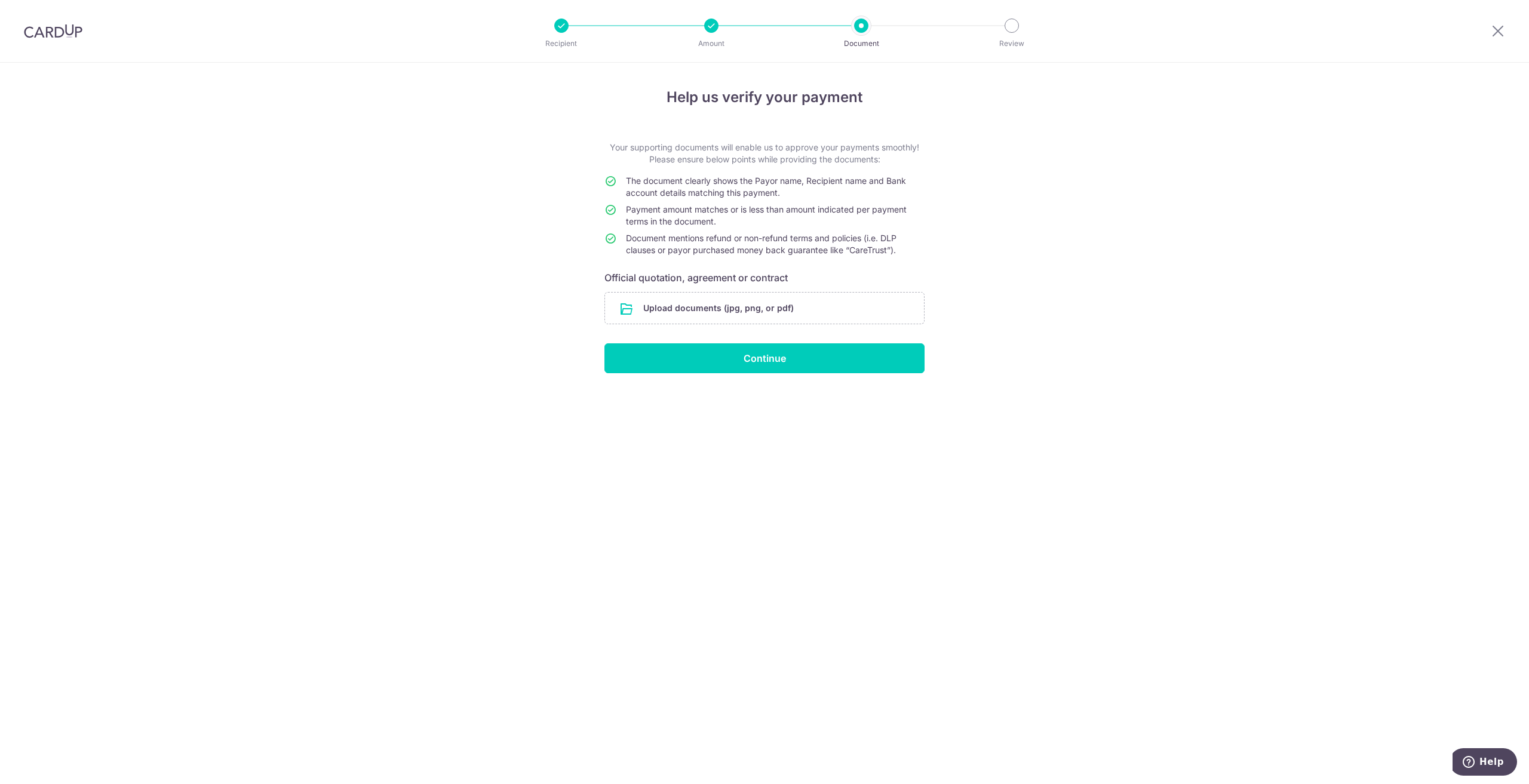
click at [708, 28] on div at bounding box center [711, 25] width 14 height 14
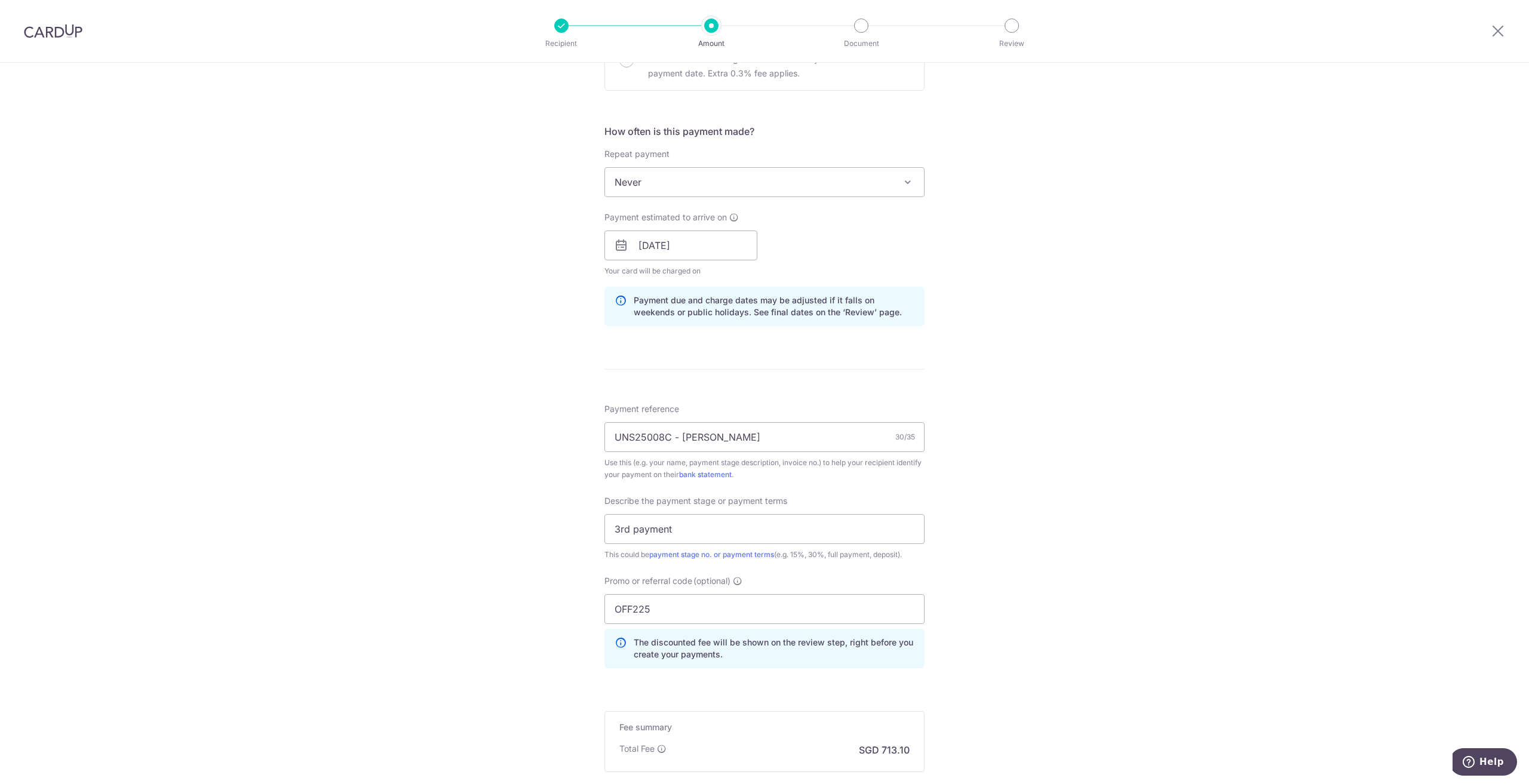
scroll to position [478, 0]
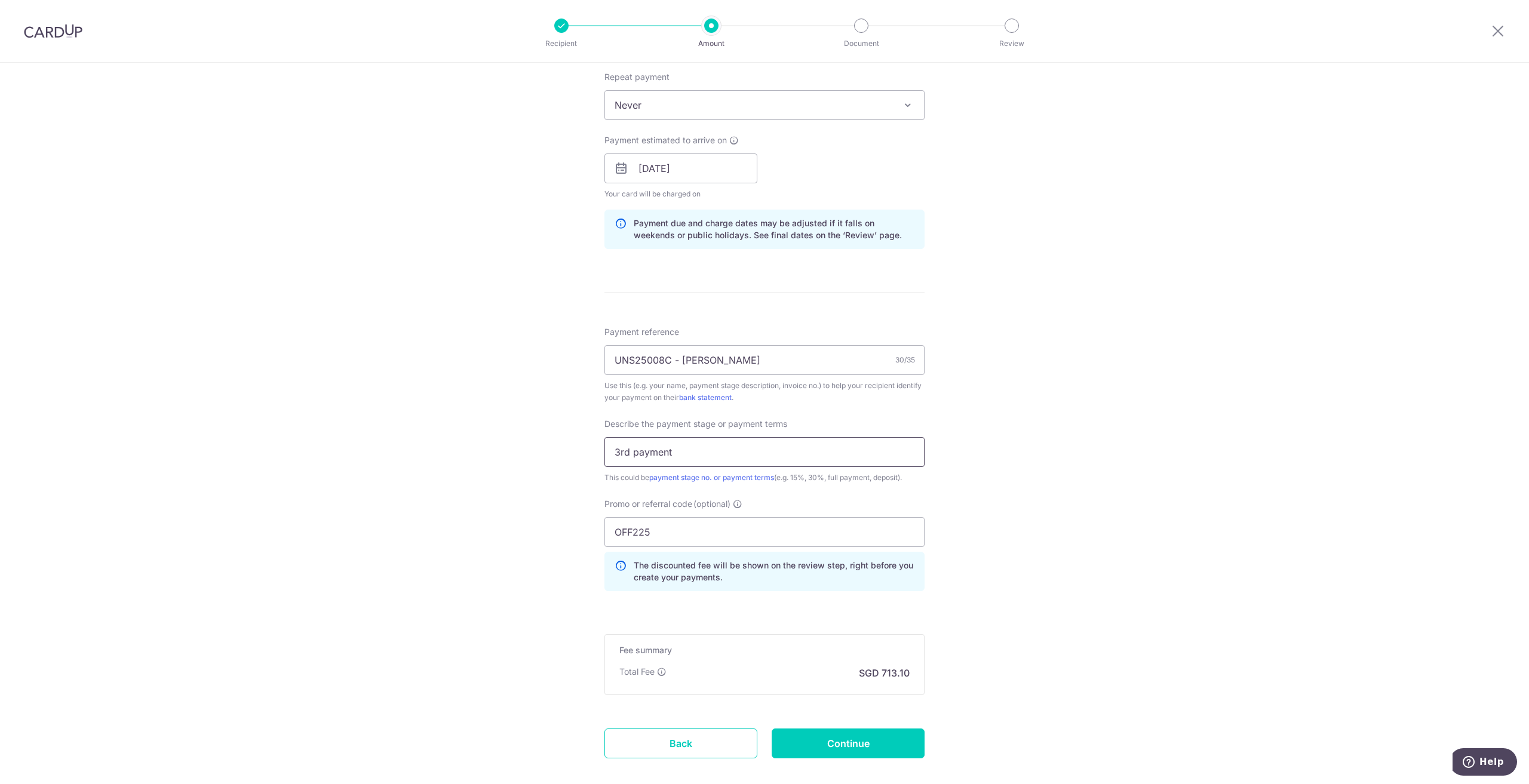
click at [739, 452] on input "3rd payment" at bounding box center [764, 452] width 320 height 30
type input "3rd payment (35%)"
click at [828, 750] on input "Continue" at bounding box center [848, 744] width 153 height 30
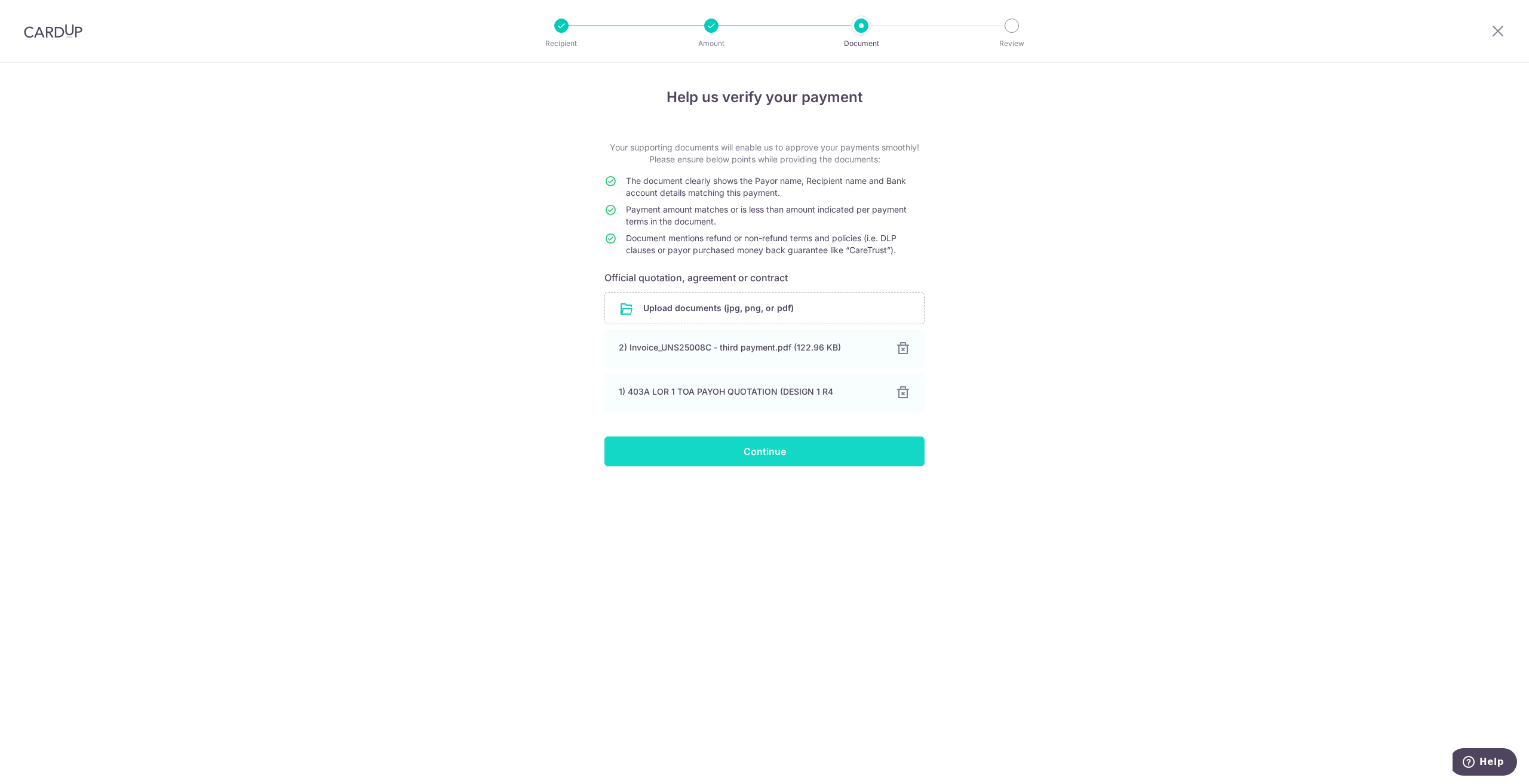
click at [814, 451] on input "Continue" at bounding box center [764, 451] width 320 height 30
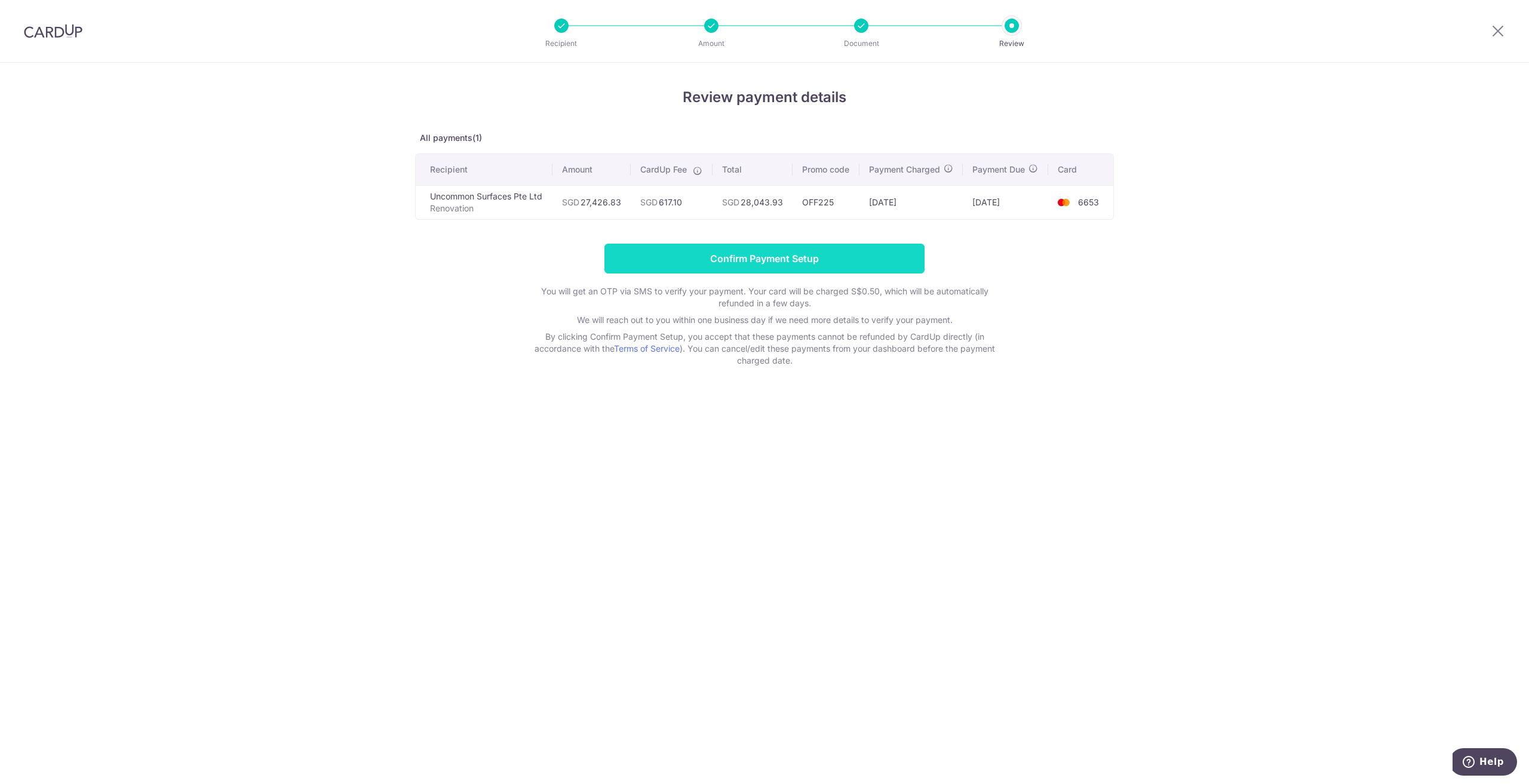
click at [723, 265] on input "Confirm Payment Setup" at bounding box center [764, 259] width 320 height 30
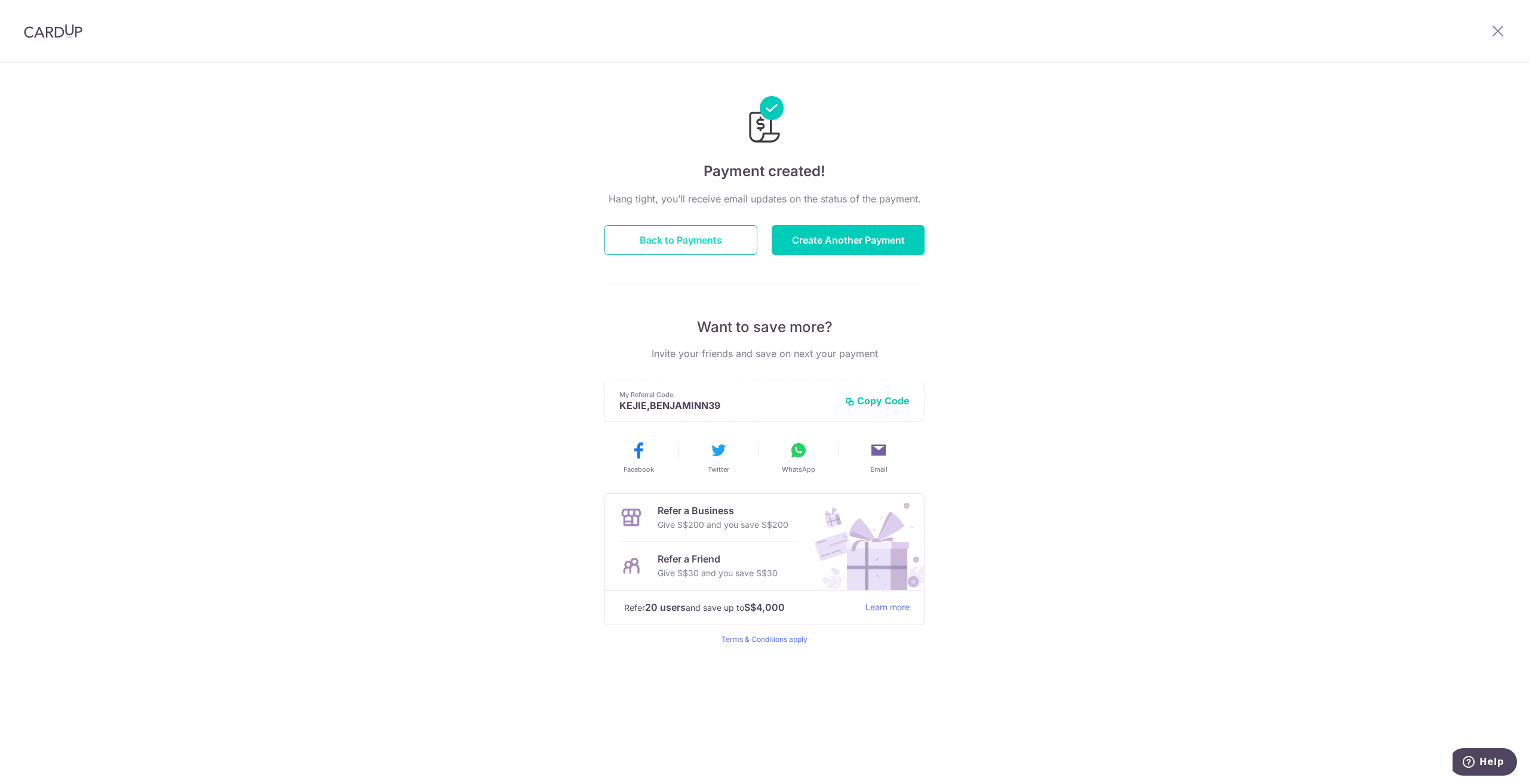
click at [713, 241] on button "Back to Payments" at bounding box center [681, 240] width 153 height 30
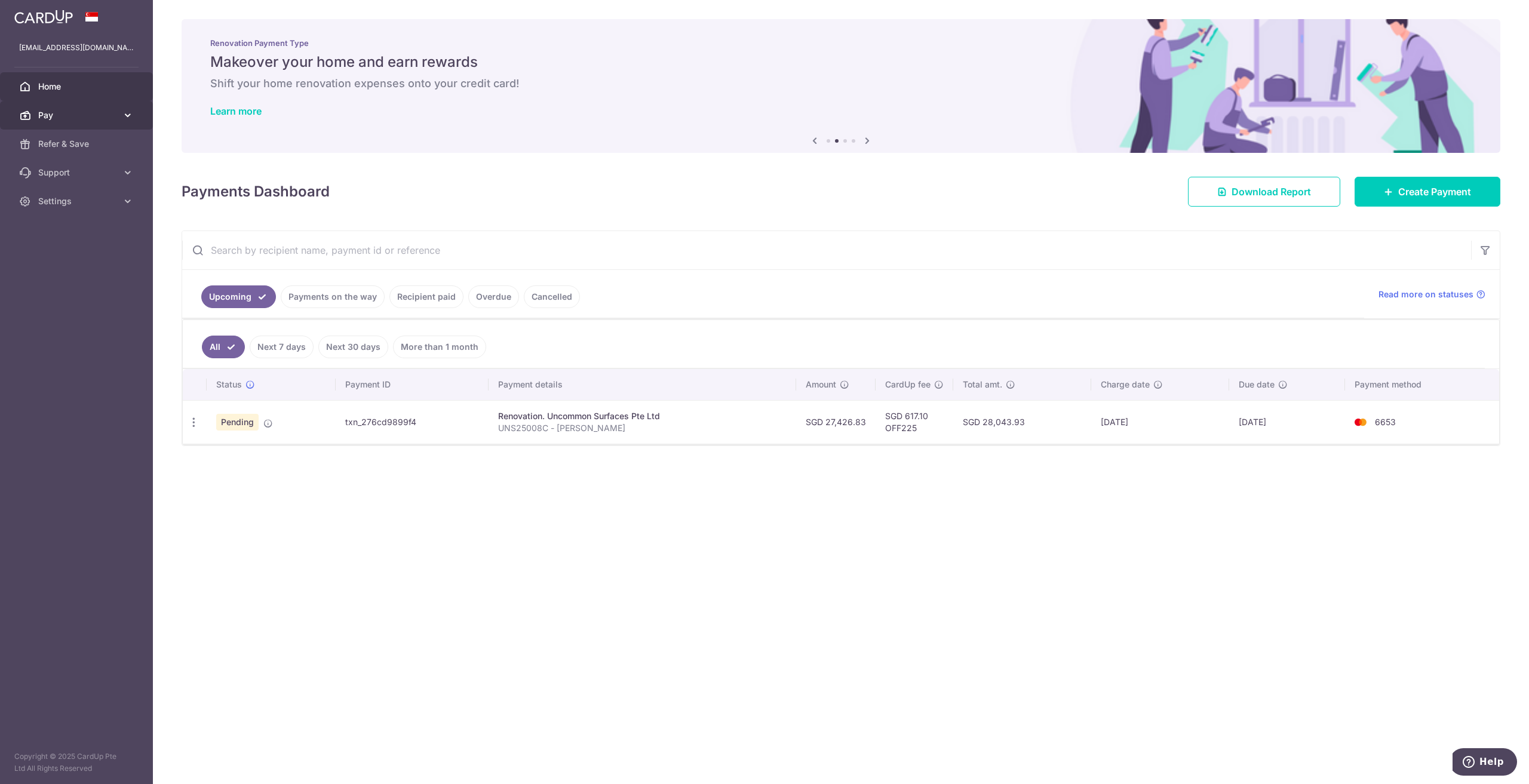
click at [85, 120] on span "Pay" at bounding box center [78, 115] width 79 height 12
click at [80, 152] on link "Payments" at bounding box center [76, 144] width 153 height 29
